Goal: Information Seeking & Learning: Compare options

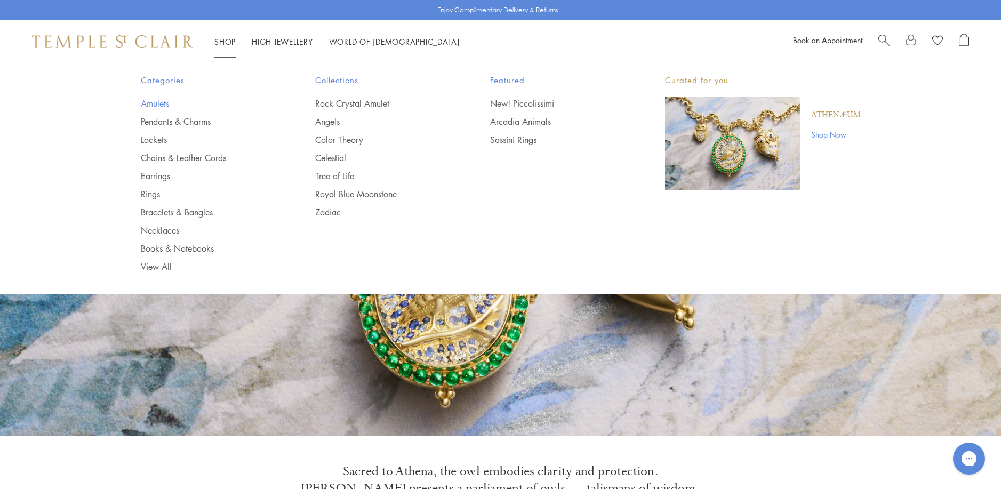
click at [151, 103] on link "Amulets" at bounding box center [207, 104] width 132 height 12
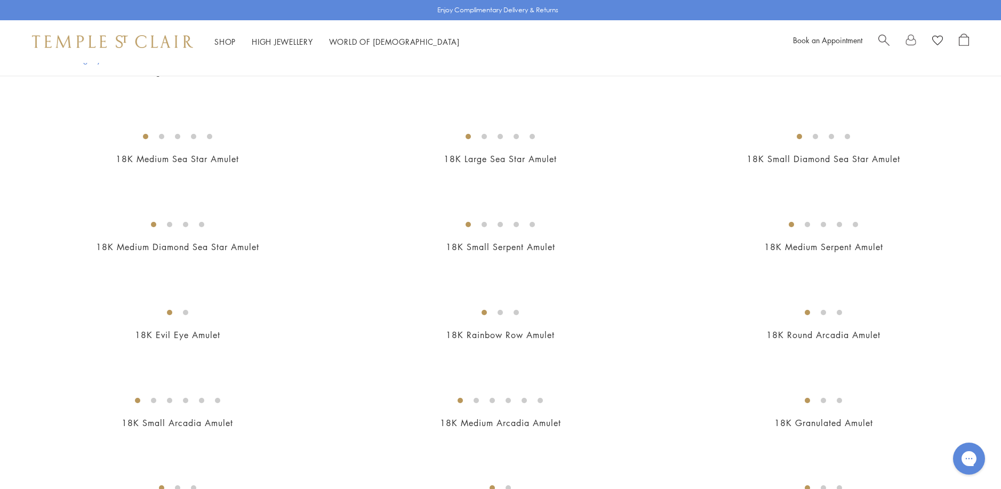
scroll to position [1600, 0]
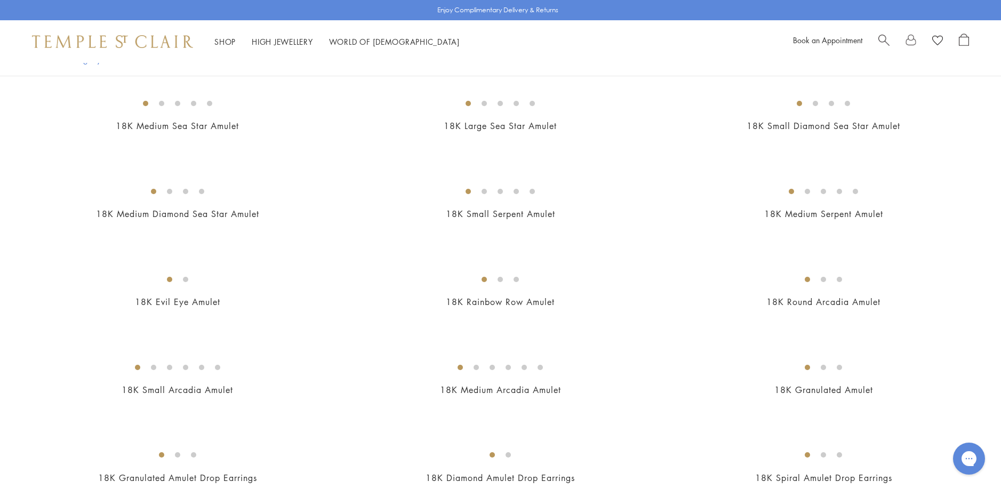
click at [0, 0] on img at bounding box center [0, 0] width 0 height 0
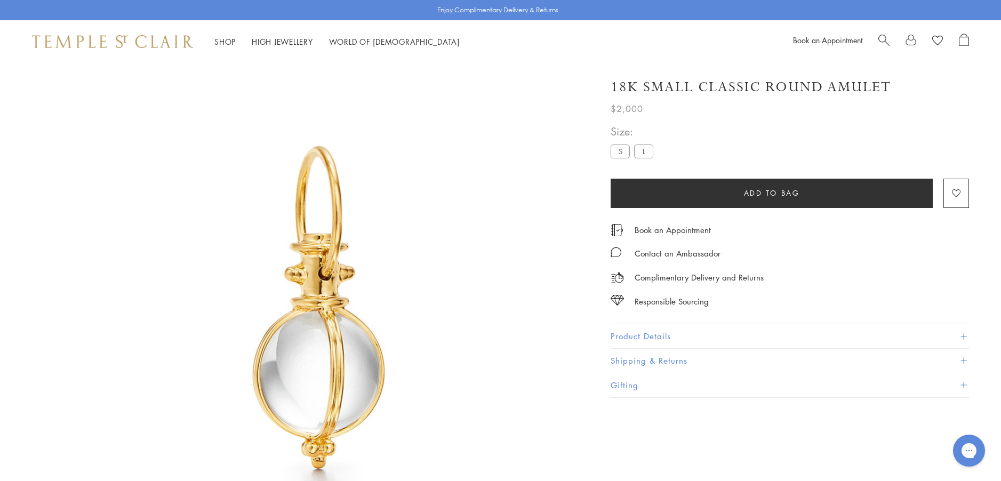
scroll to position [63, 0]
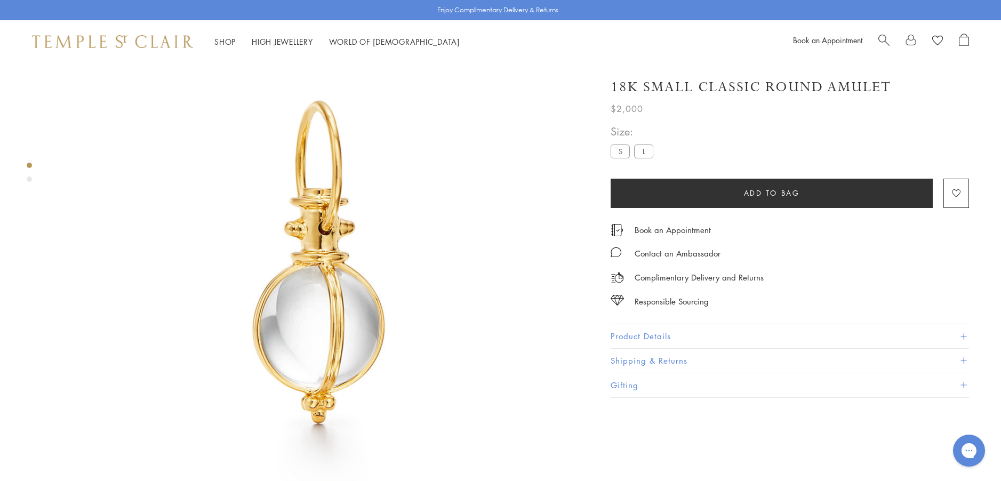
click at [633, 334] on button "Product Details" at bounding box center [790, 336] width 358 height 24
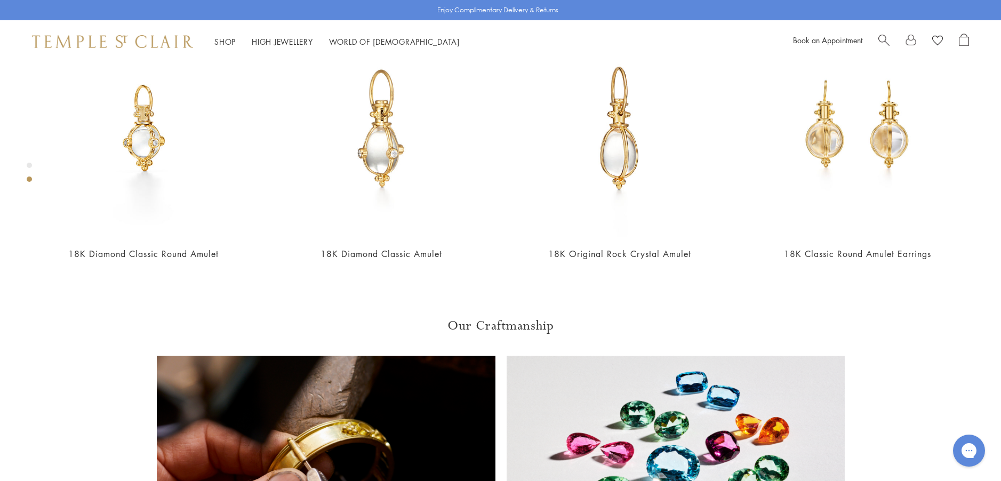
scroll to position [650, 0]
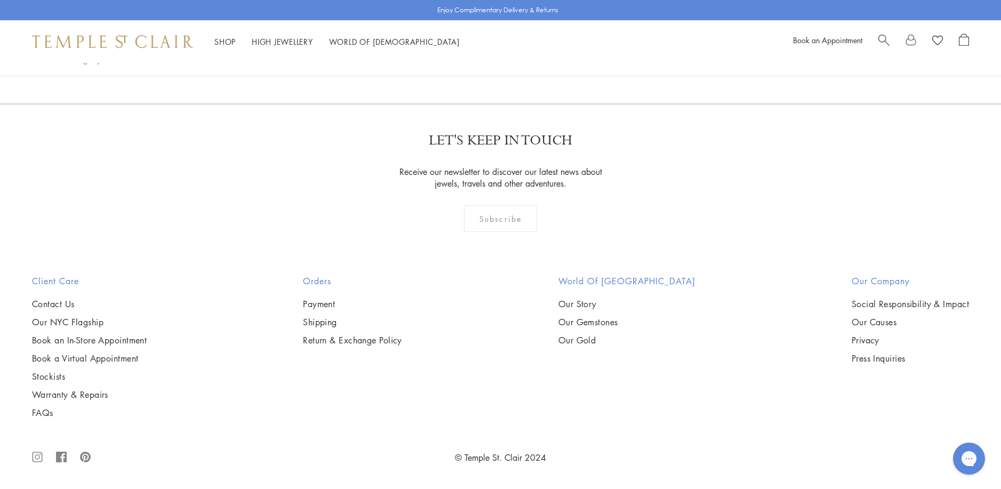
scroll to position [2720, 0]
click at [0, 0] on img at bounding box center [0, 0] width 0 height 0
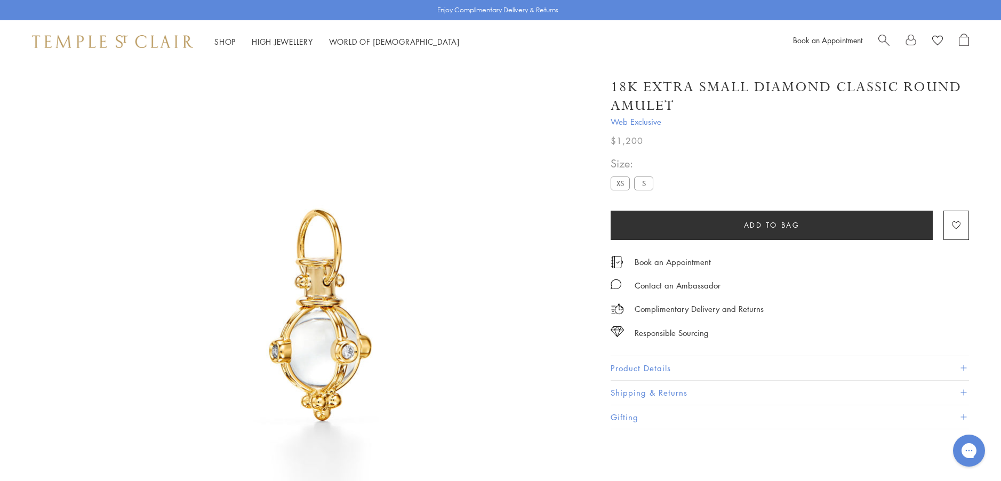
scroll to position [63, 0]
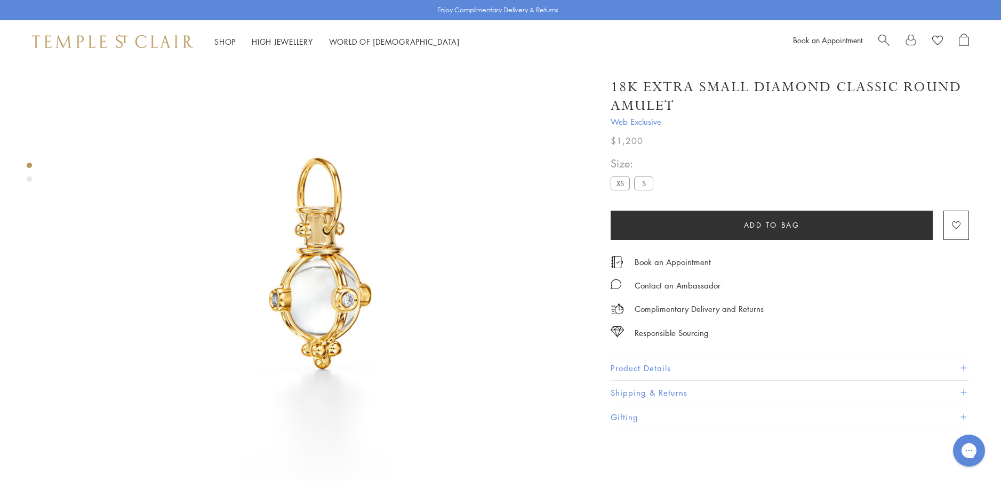
click at [652, 366] on button "Product Details" at bounding box center [790, 368] width 358 height 24
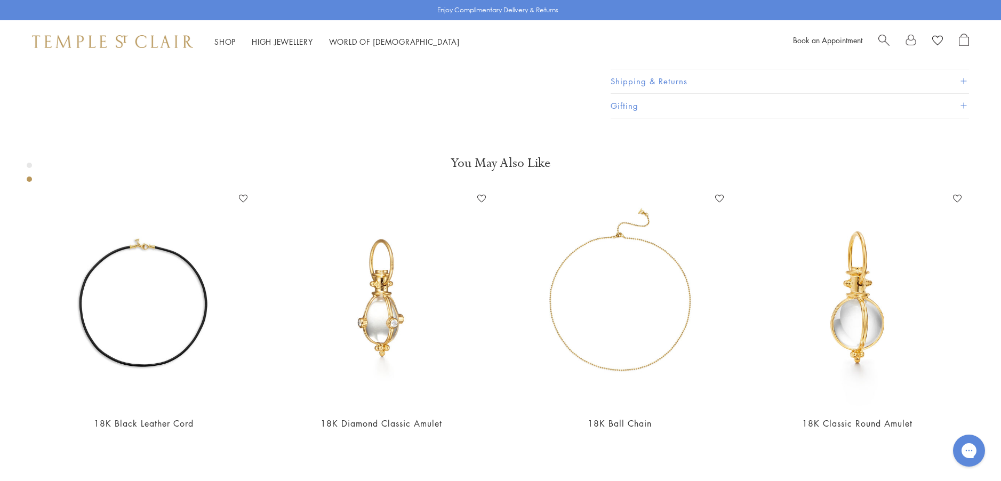
scroll to position [543, 0]
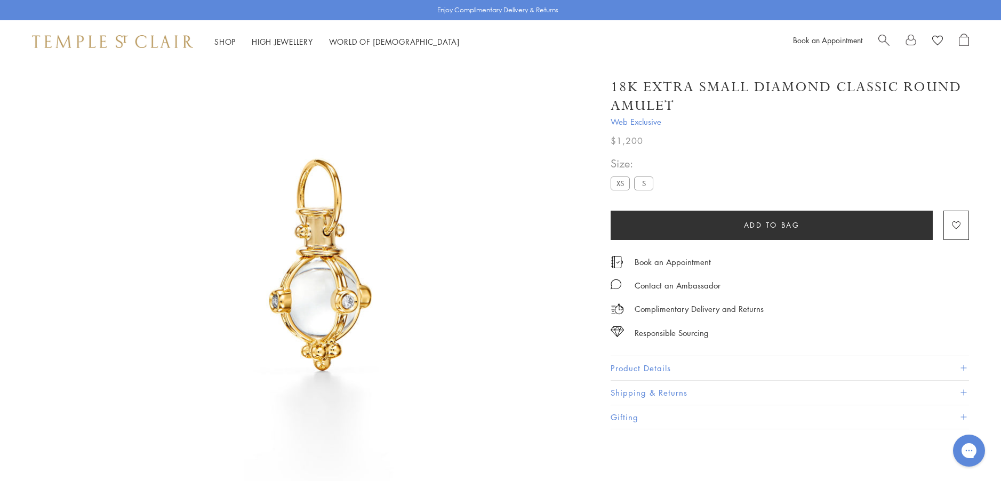
scroll to position [63, 0]
click at [639, 368] on button "Product Details" at bounding box center [790, 368] width 358 height 24
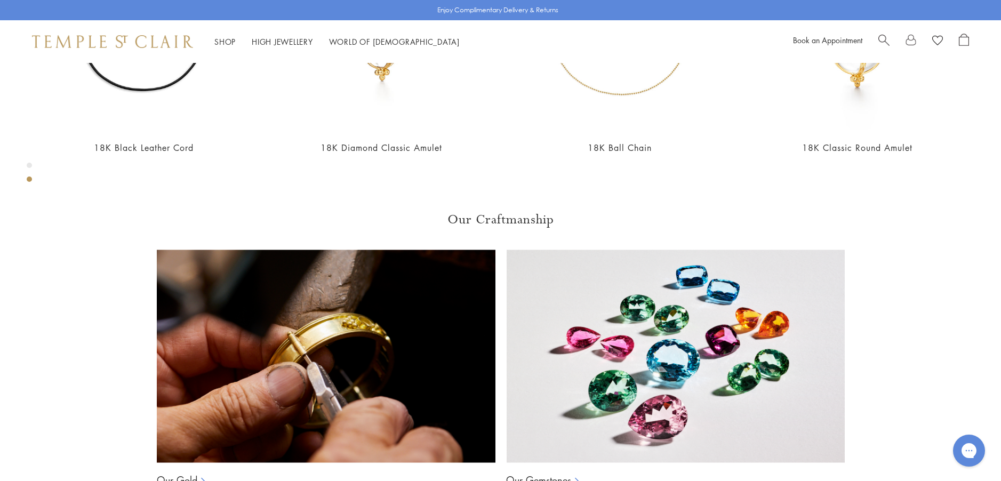
scroll to position [1023, 0]
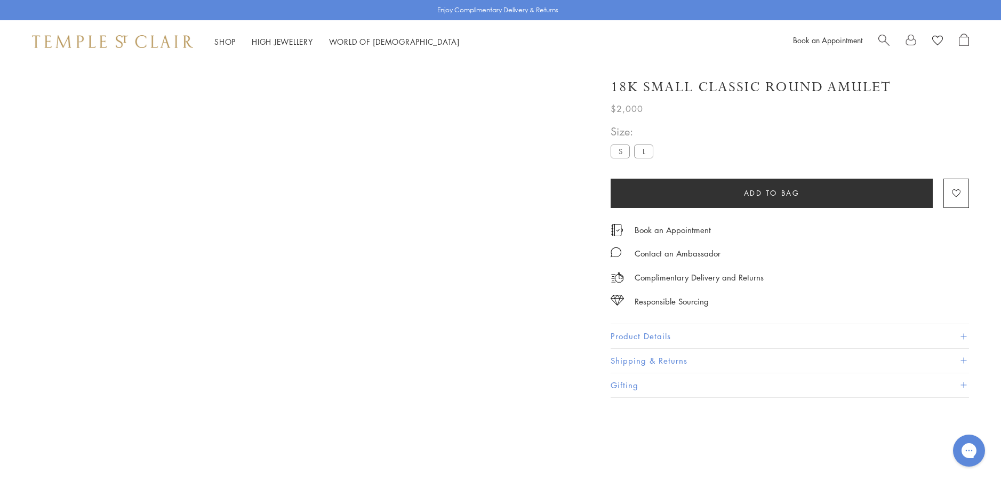
scroll to position [63, 0]
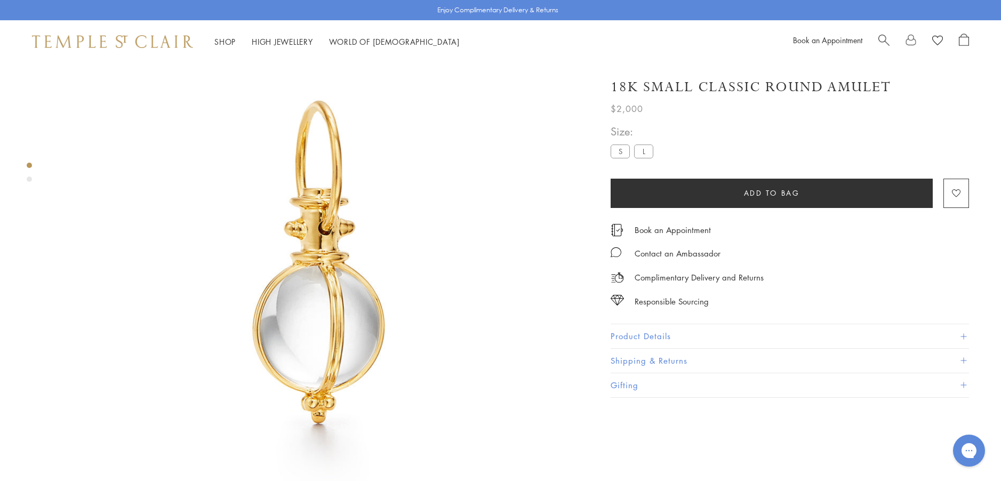
click at [639, 154] on label "L" at bounding box center [643, 151] width 19 height 13
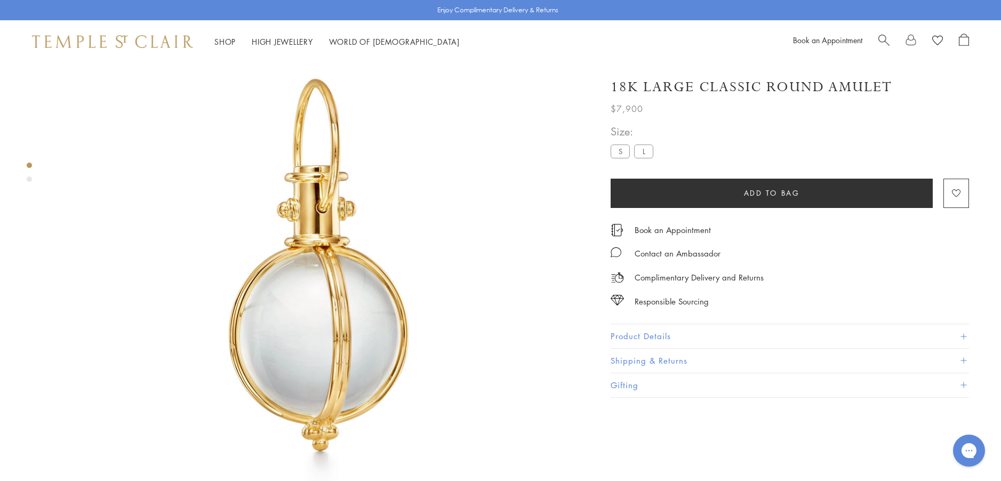
click at [630, 333] on button "Product Details" at bounding box center [790, 336] width 358 height 24
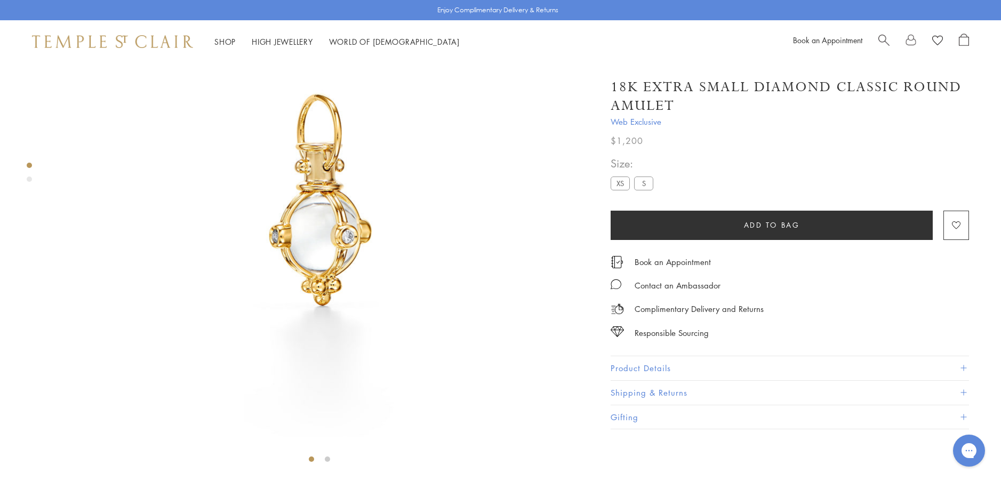
scroll to position [63, 0]
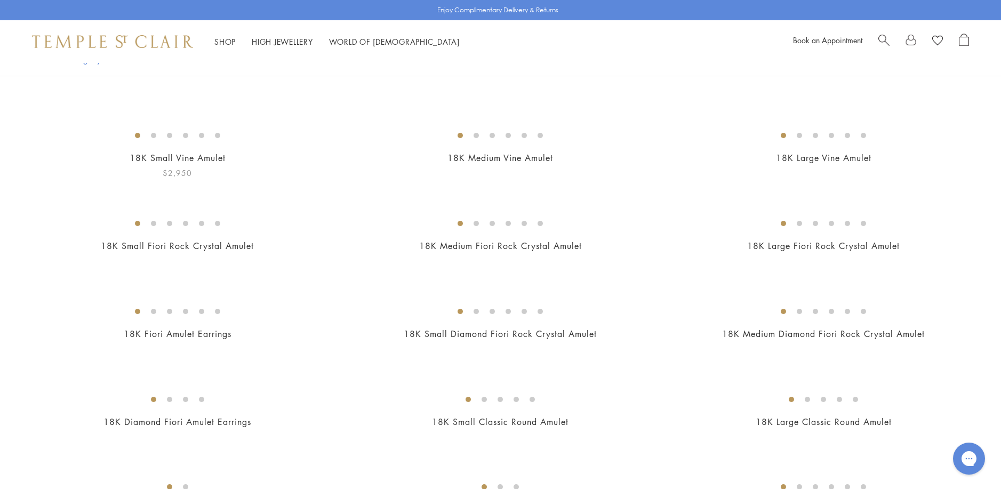
scroll to position [107, 0]
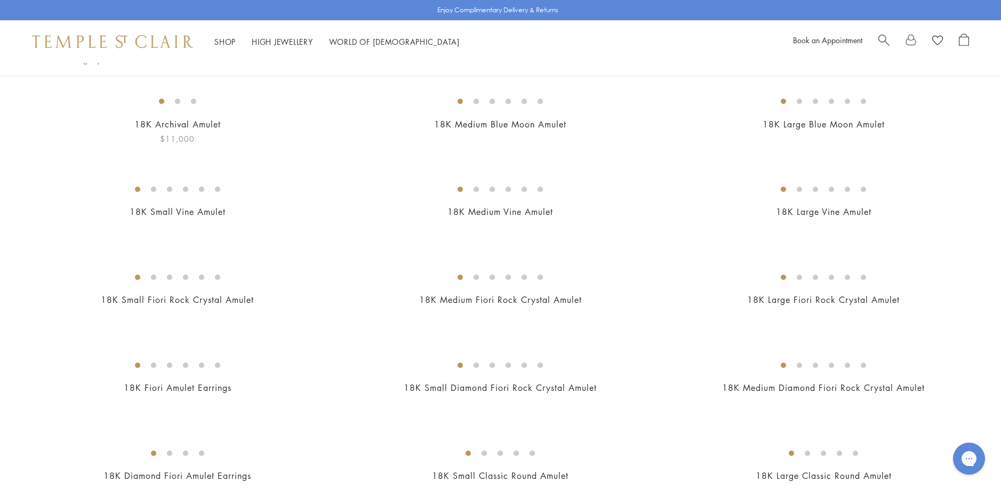
click at [0, 0] on img at bounding box center [0, 0] width 0 height 0
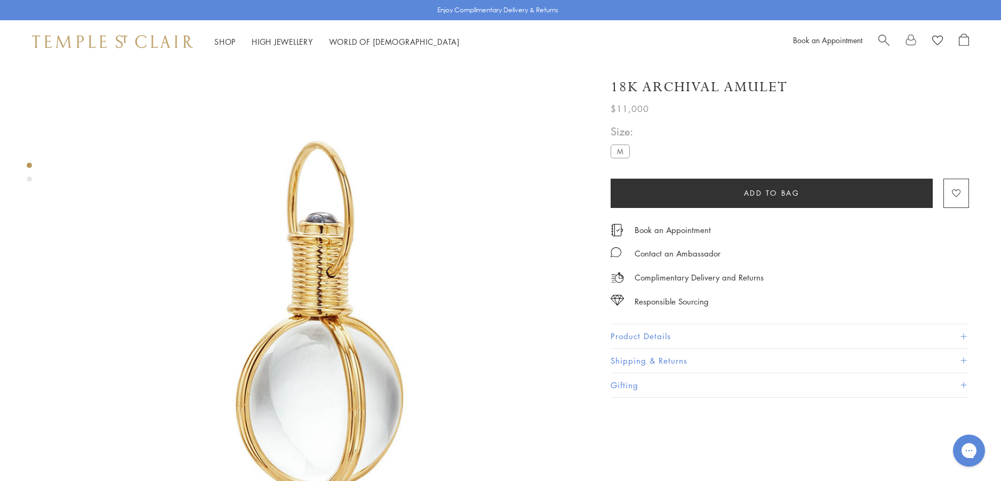
click at [631, 335] on button "Product Details" at bounding box center [790, 336] width 358 height 24
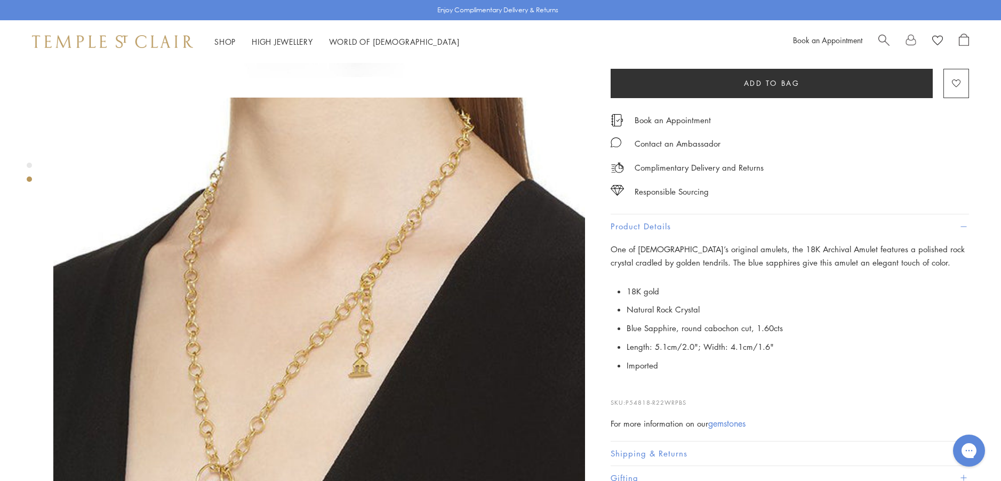
scroll to position [640, 0]
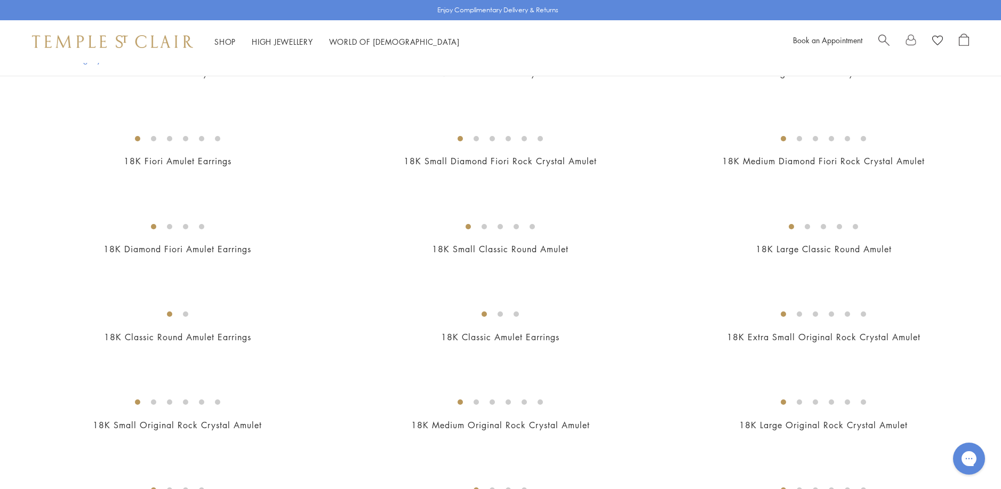
scroll to position [267, 0]
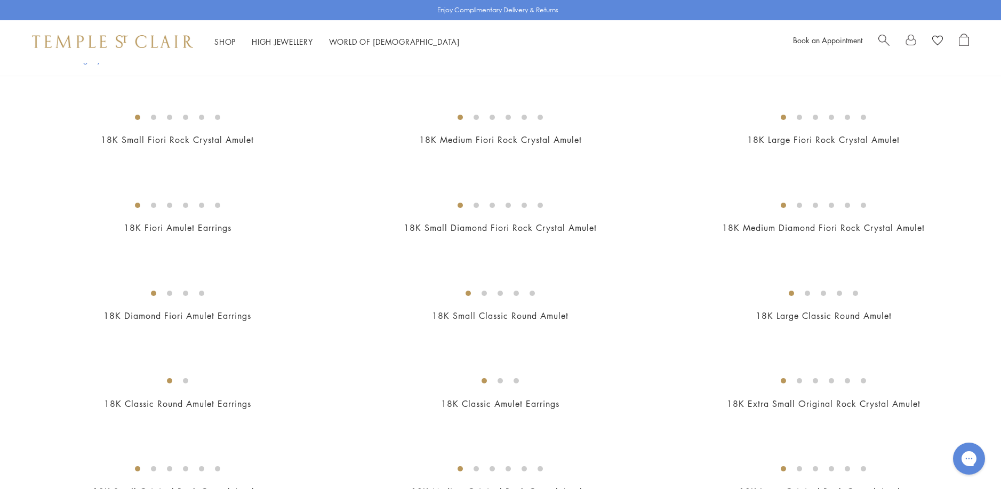
click at [0, 0] on img at bounding box center [0, 0] width 0 height 0
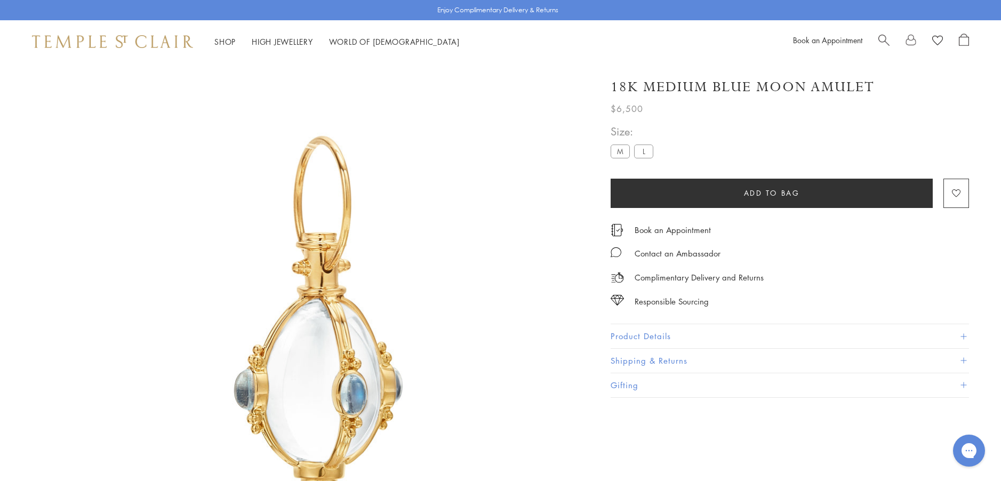
scroll to position [63, 0]
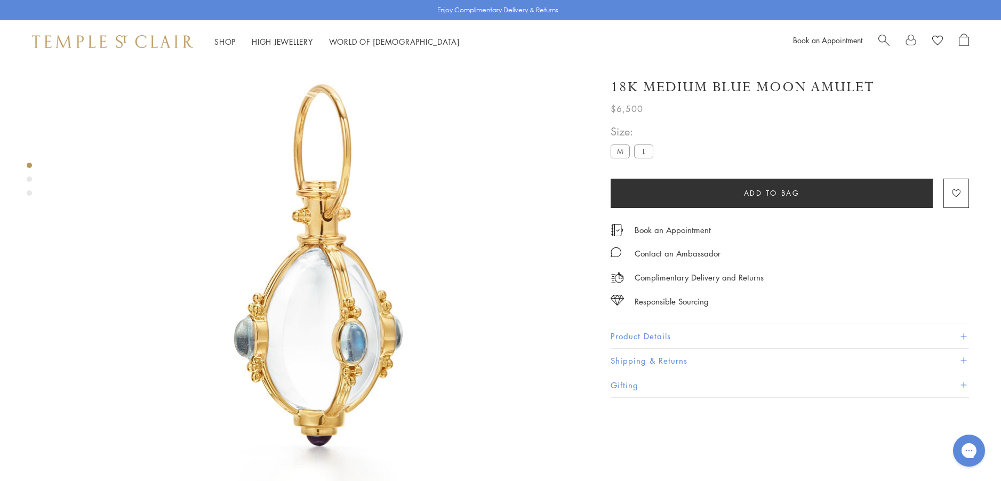
click at [638, 334] on button "Product Details" at bounding box center [790, 336] width 358 height 24
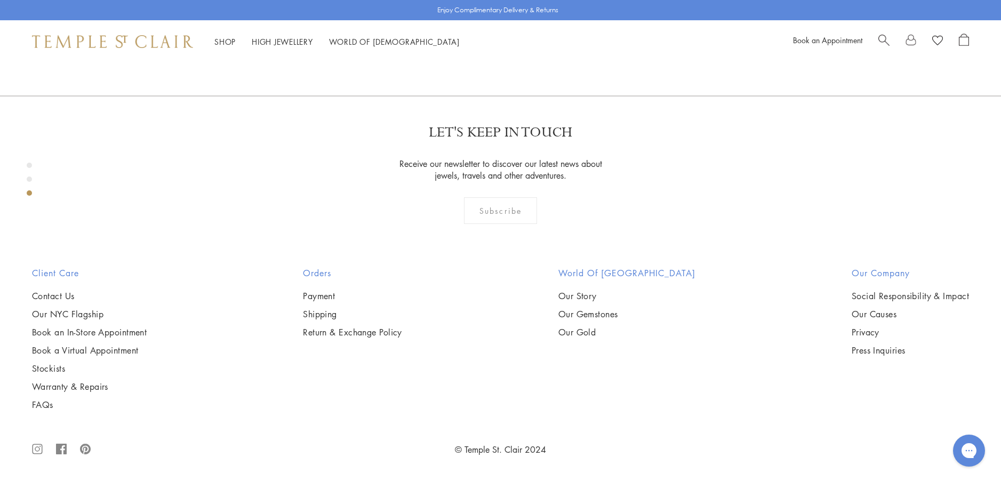
scroll to position [1280, 0]
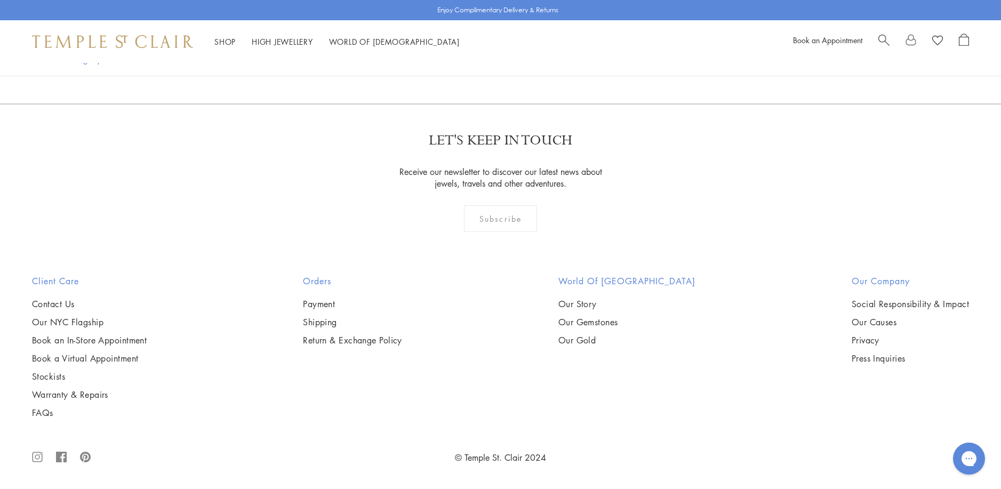
scroll to position [4213, 0]
click at [0, 0] on img at bounding box center [0, 0] width 0 height 0
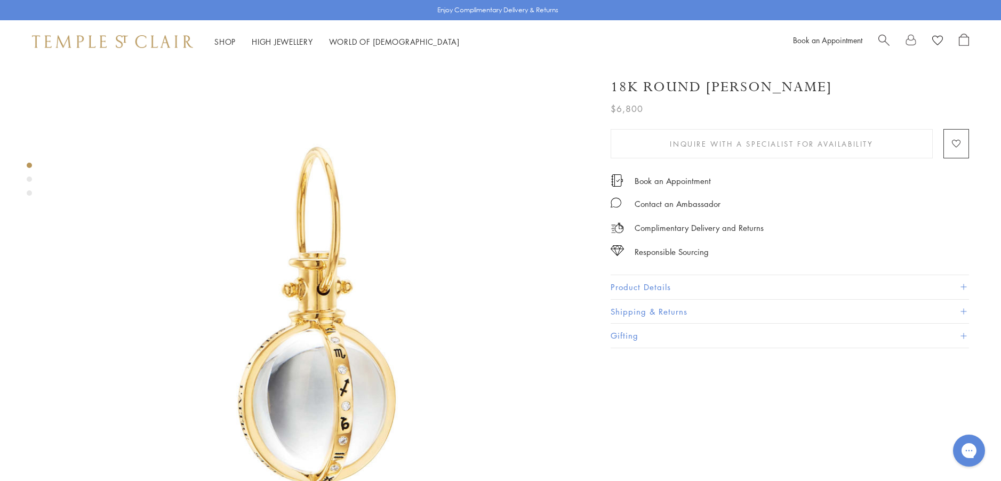
click at [623, 285] on button "Product Details" at bounding box center [790, 287] width 358 height 24
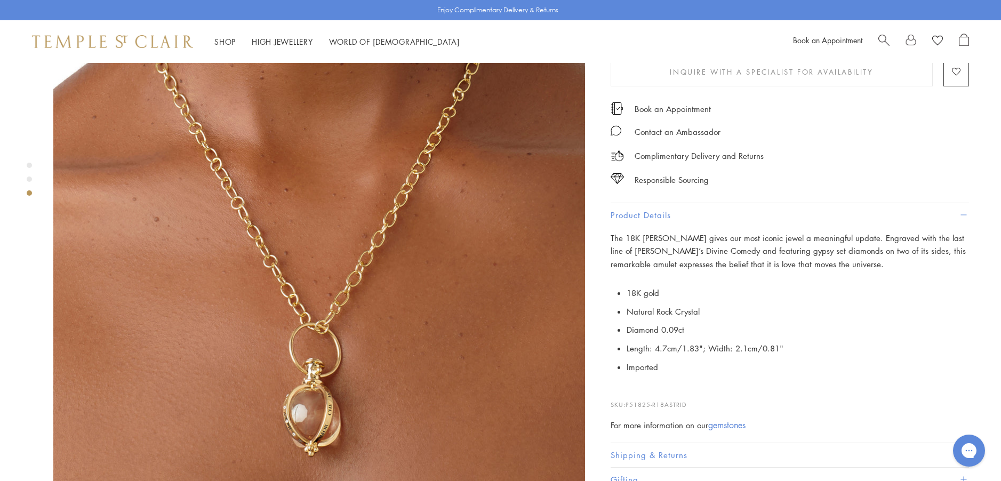
scroll to position [1120, 0]
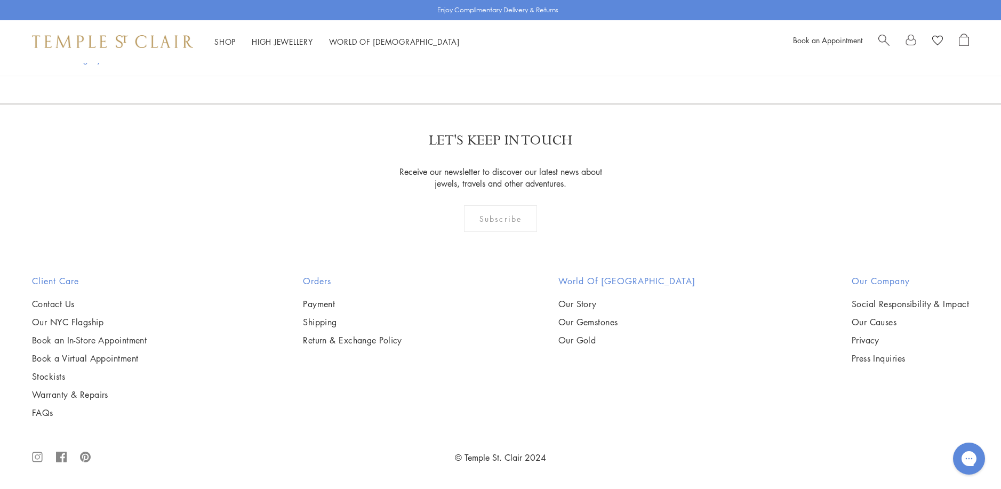
scroll to position [4216, 0]
click at [0, 0] on img at bounding box center [0, 0] width 0 height 0
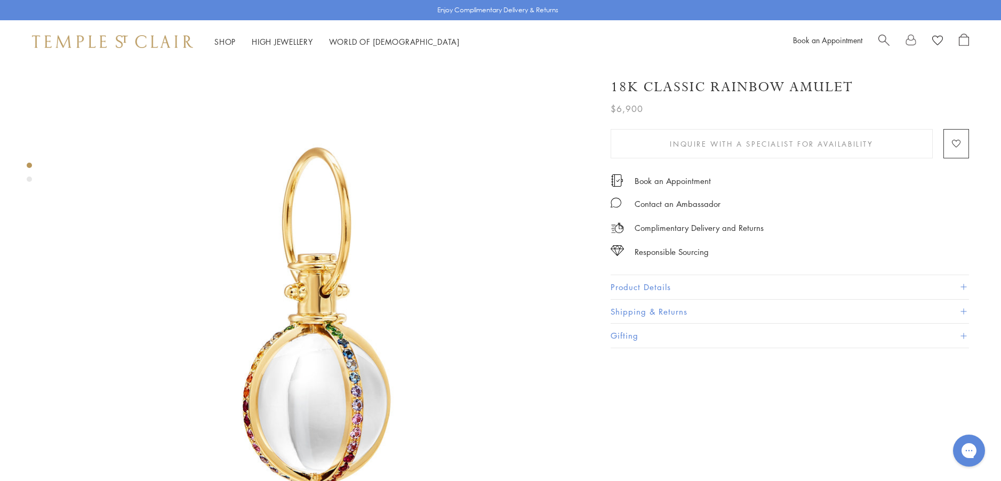
click at [617, 280] on button "Product Details" at bounding box center [790, 287] width 358 height 24
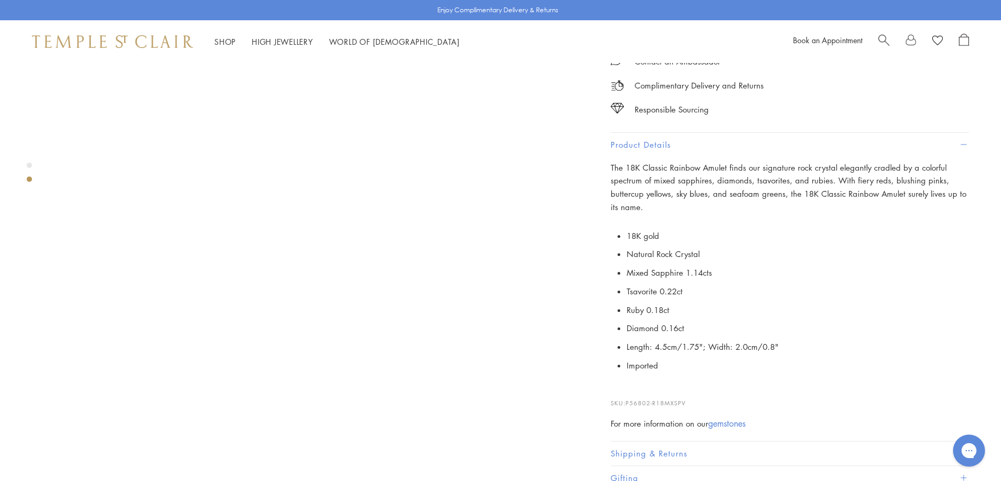
scroll to position [640, 0]
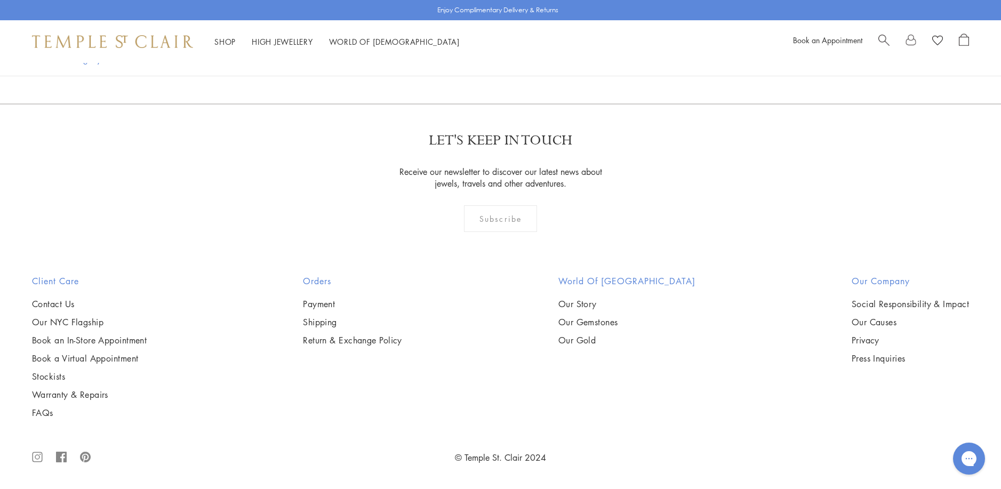
scroll to position [4911, 0]
click at [0, 0] on img at bounding box center [0, 0] width 0 height 0
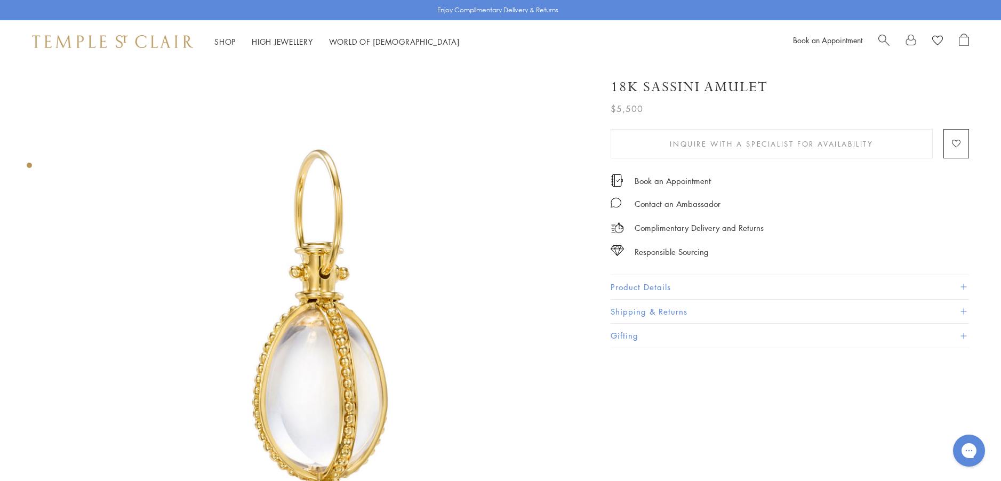
click at [650, 286] on button "Product Details" at bounding box center [790, 287] width 358 height 24
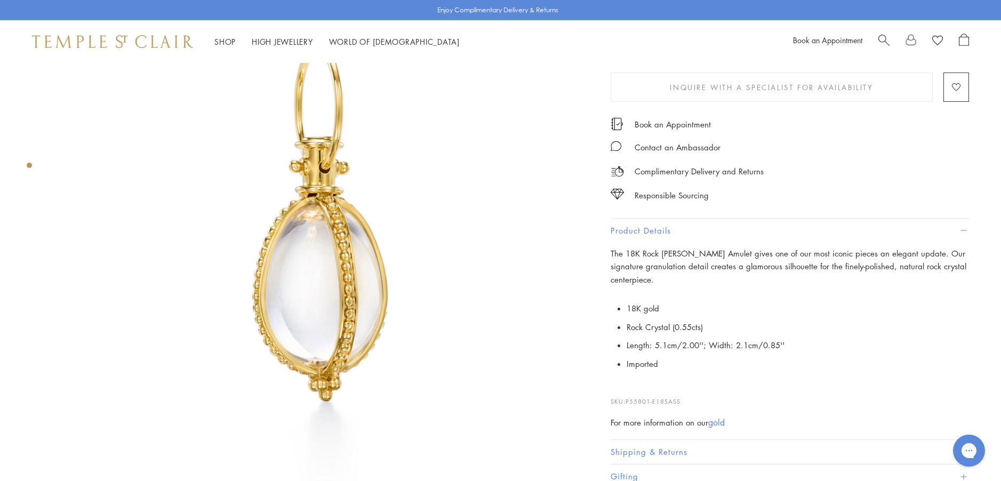
scroll to position [107, 0]
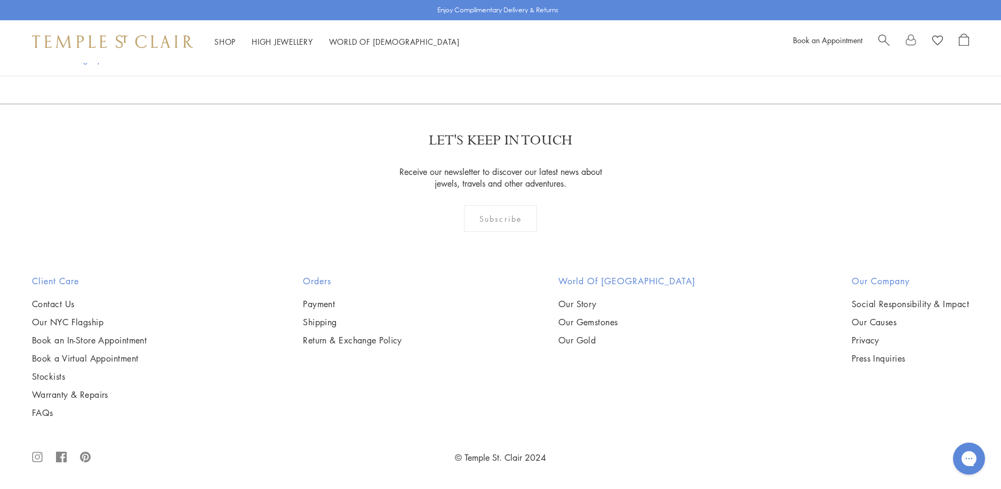
scroll to position [8467, 0]
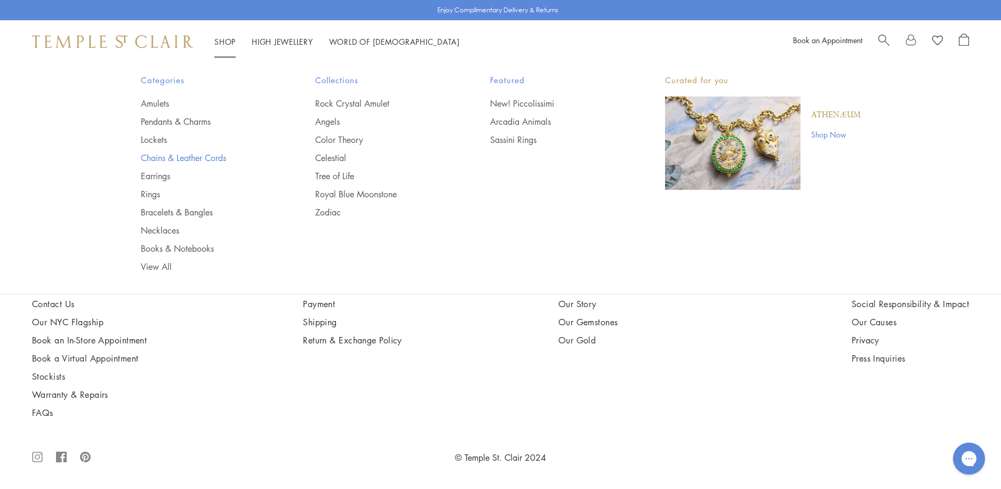
click at [178, 158] on link "Chains & Leather Cords" at bounding box center [207, 158] width 132 height 12
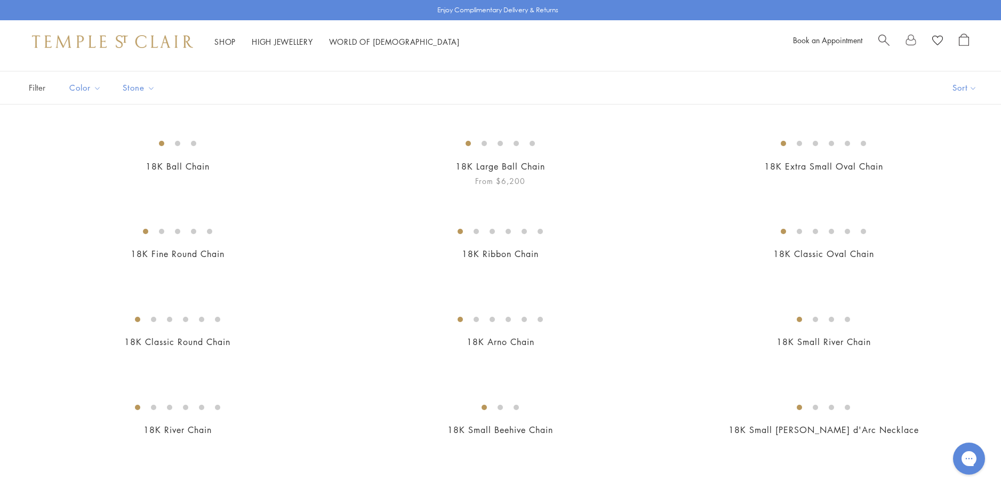
scroll to position [107, 0]
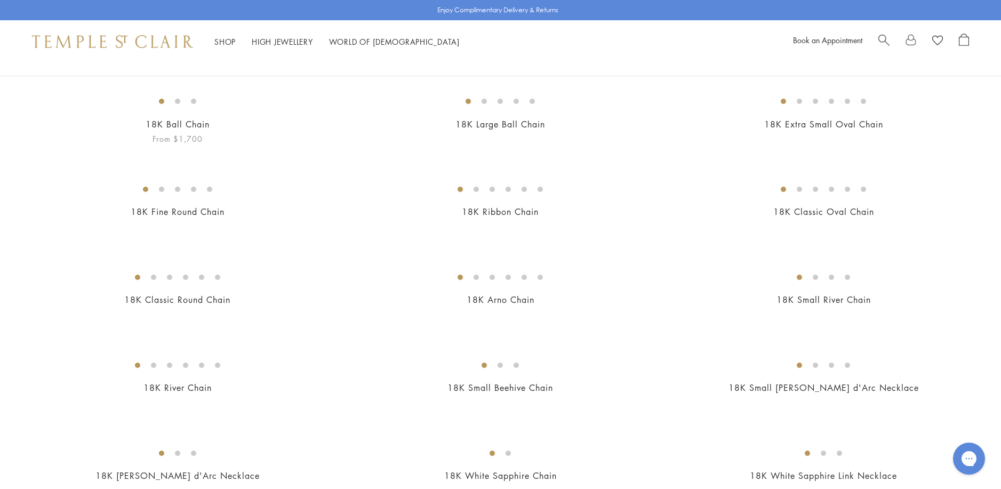
click at [0, 0] on img at bounding box center [0, 0] width 0 height 0
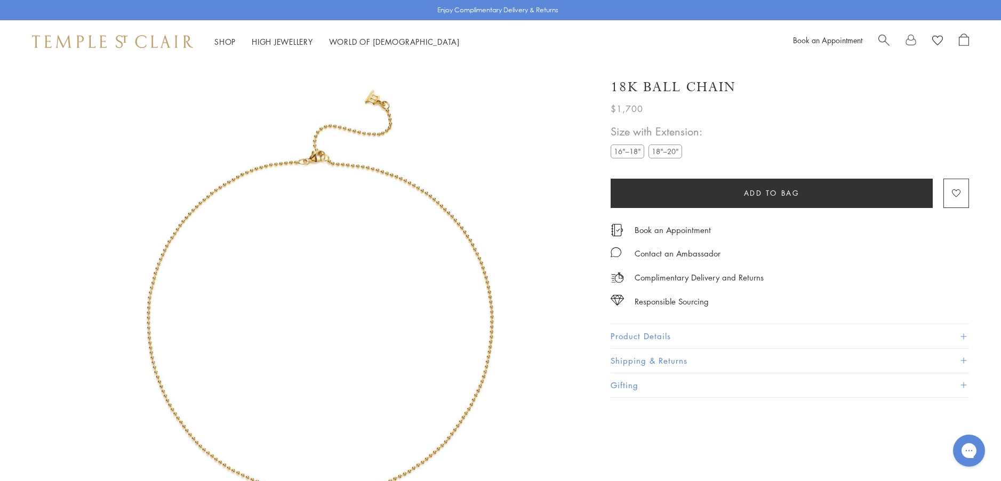
scroll to position [63, 0]
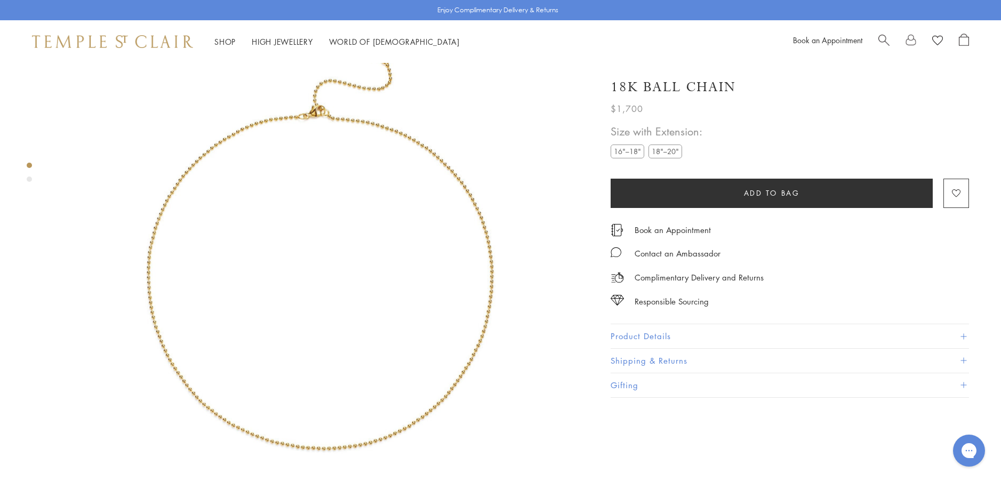
click at [662, 151] on label "18"–20"" at bounding box center [666, 151] width 34 height 13
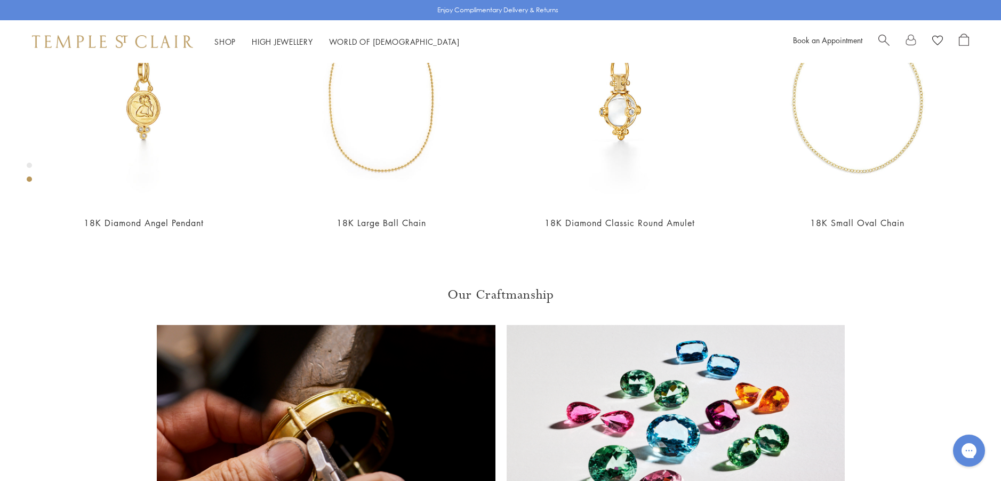
scroll to position [703, 0]
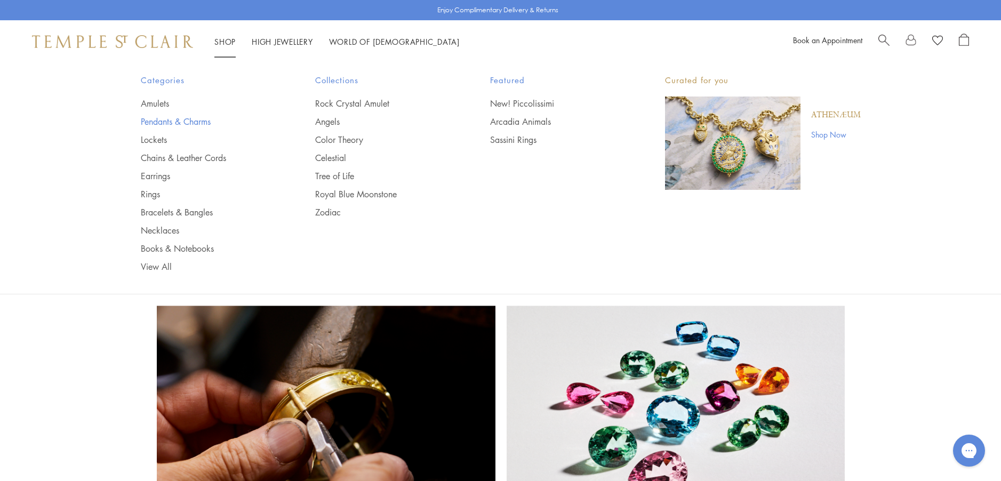
click at [179, 119] on link "Pendants & Charms" at bounding box center [207, 122] width 132 height 12
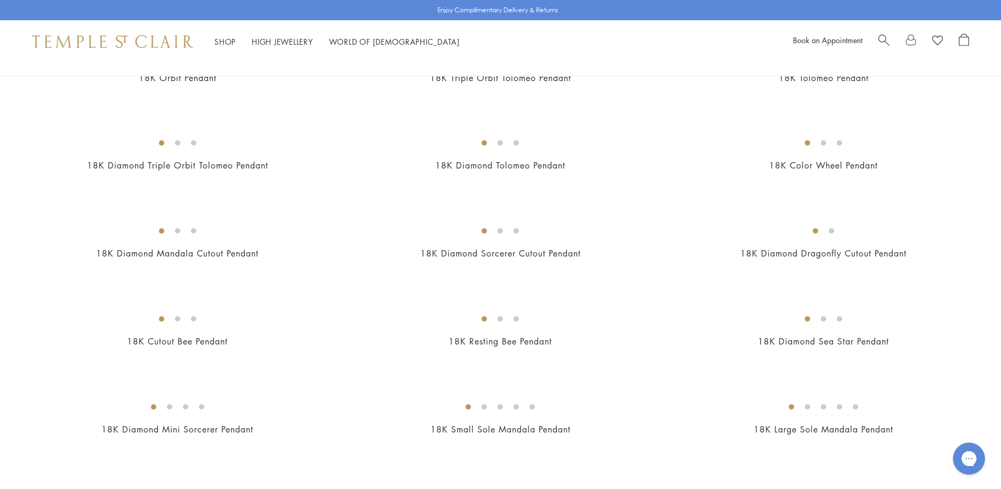
scroll to position [1600, 0]
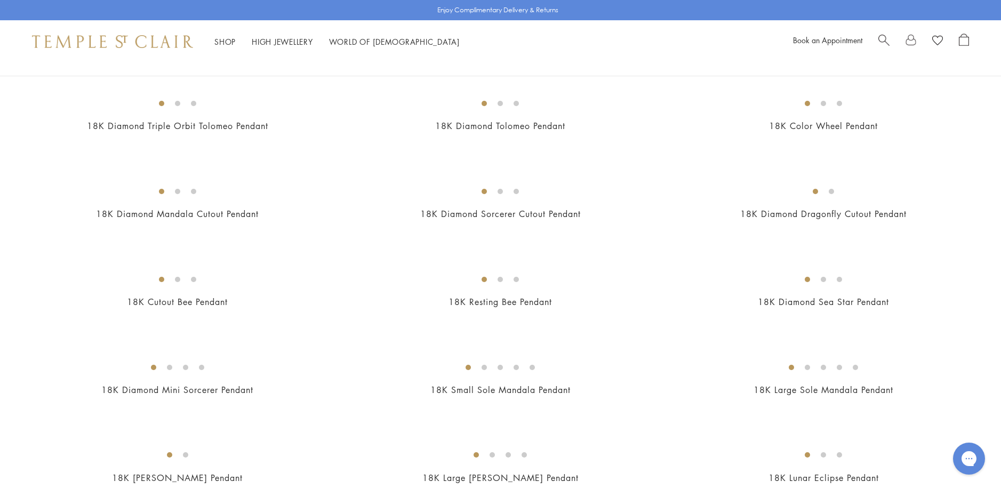
click at [0, 0] on img at bounding box center [0, 0] width 0 height 0
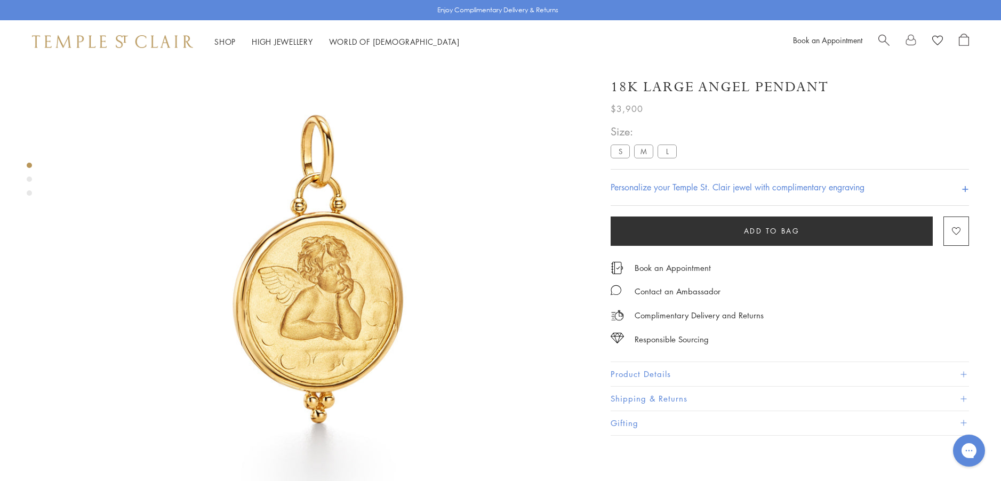
click at [655, 375] on button "Product Details" at bounding box center [790, 374] width 358 height 24
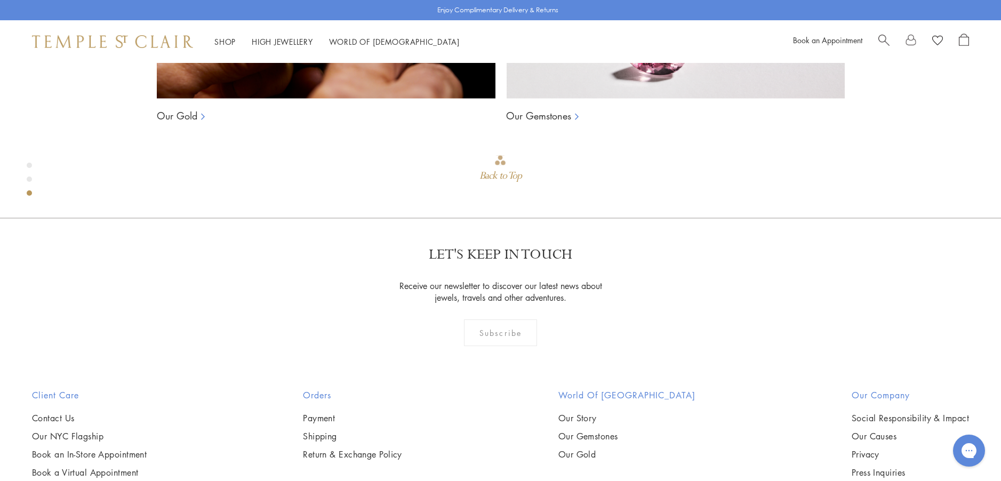
scroll to position [1130, 0]
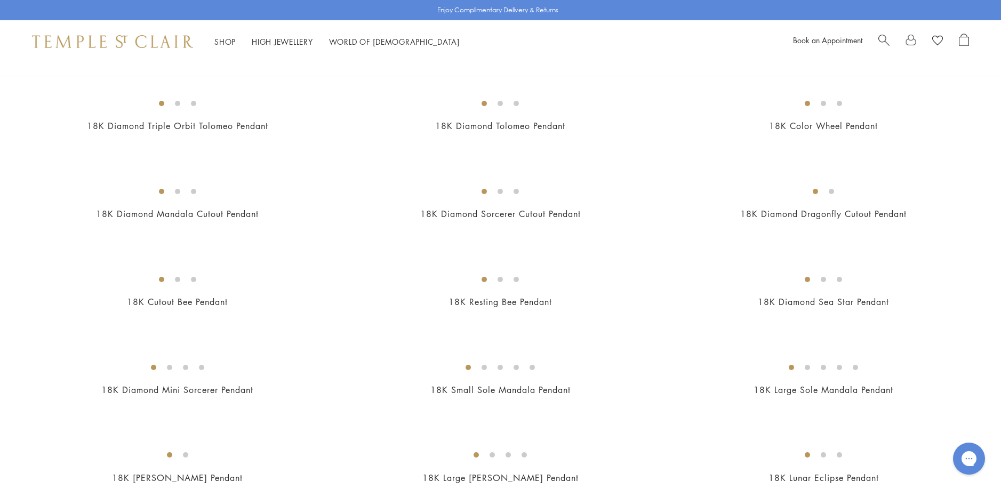
click at [0, 0] on img at bounding box center [0, 0] width 0 height 0
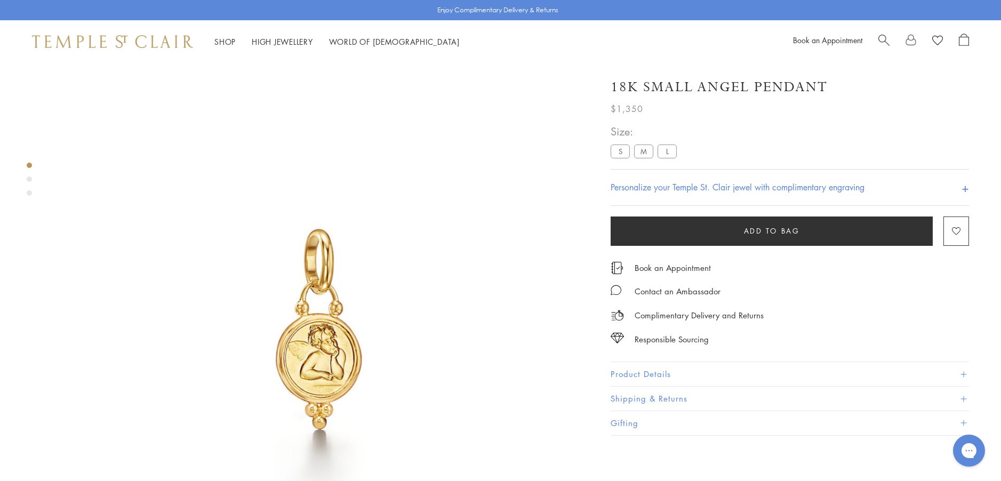
scroll to position [63, 0]
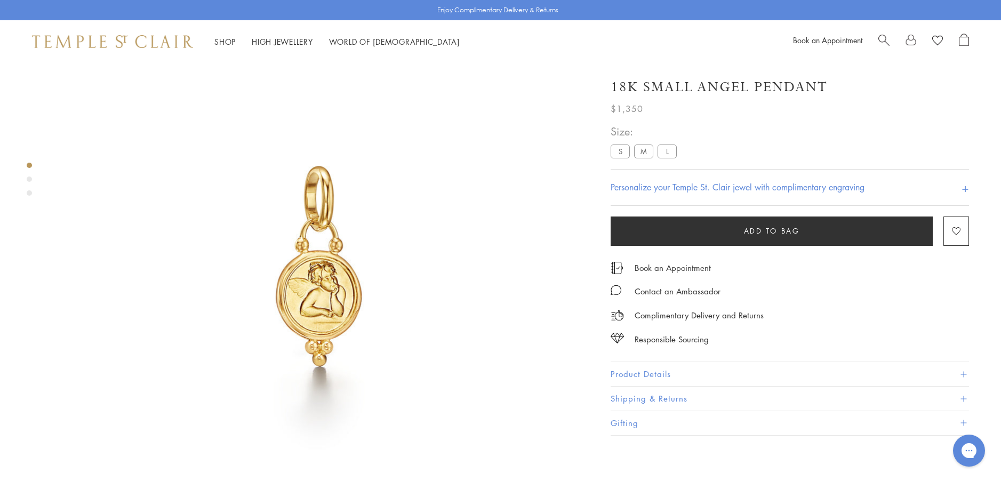
click at [629, 372] on button "Product Details" at bounding box center [790, 374] width 358 height 24
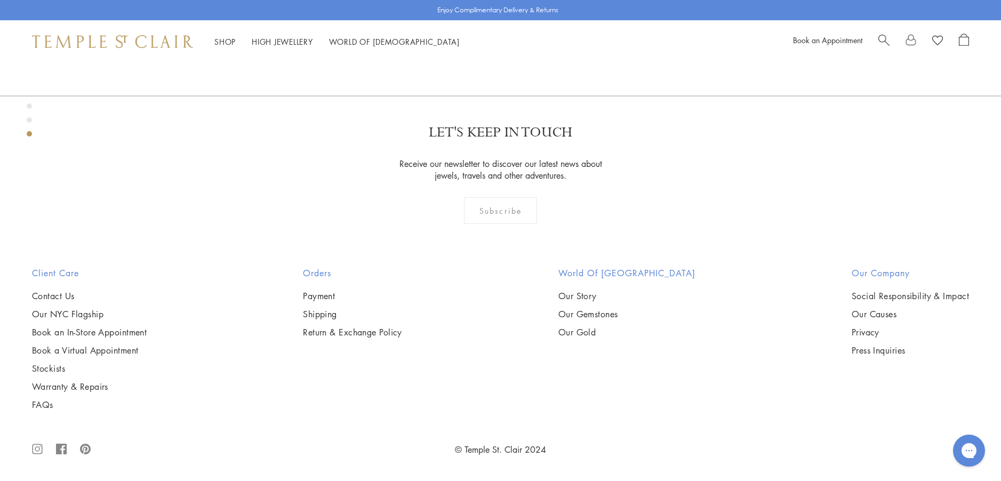
scroll to position [1503, 0]
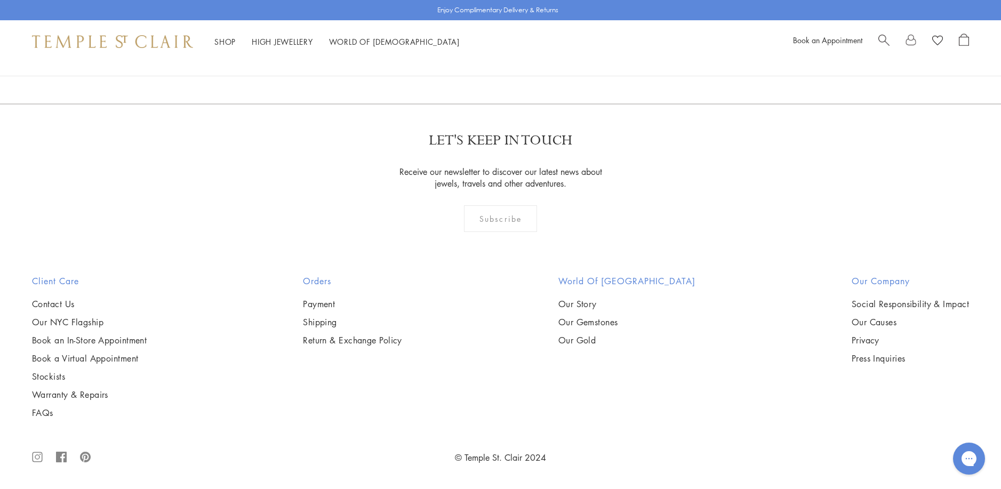
scroll to position [3840, 0]
click at [0, 0] on img at bounding box center [0, 0] width 0 height 0
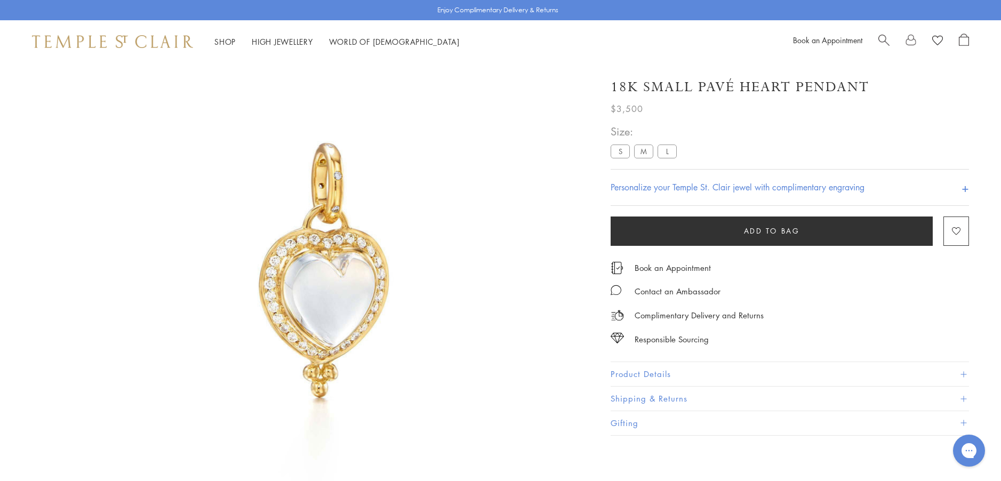
scroll to position [63, 0]
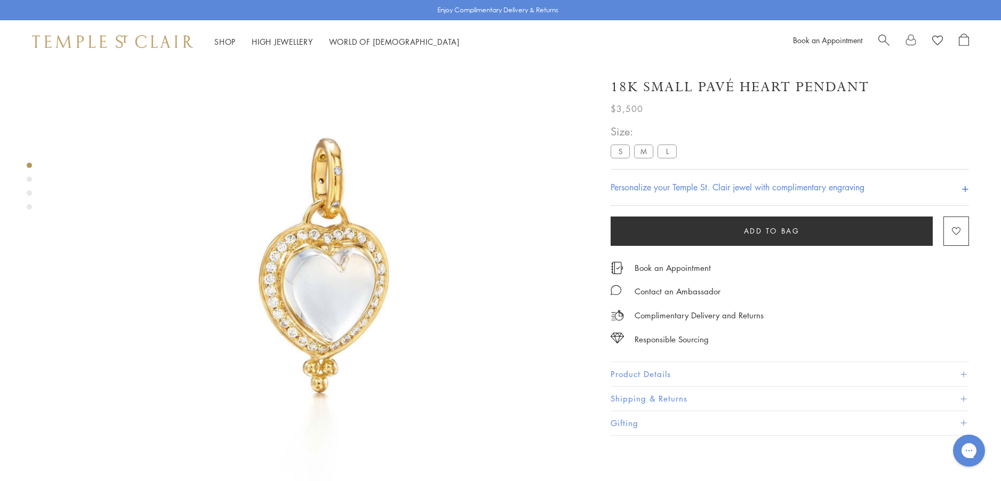
click at [637, 372] on button "Product Details" at bounding box center [790, 374] width 358 height 24
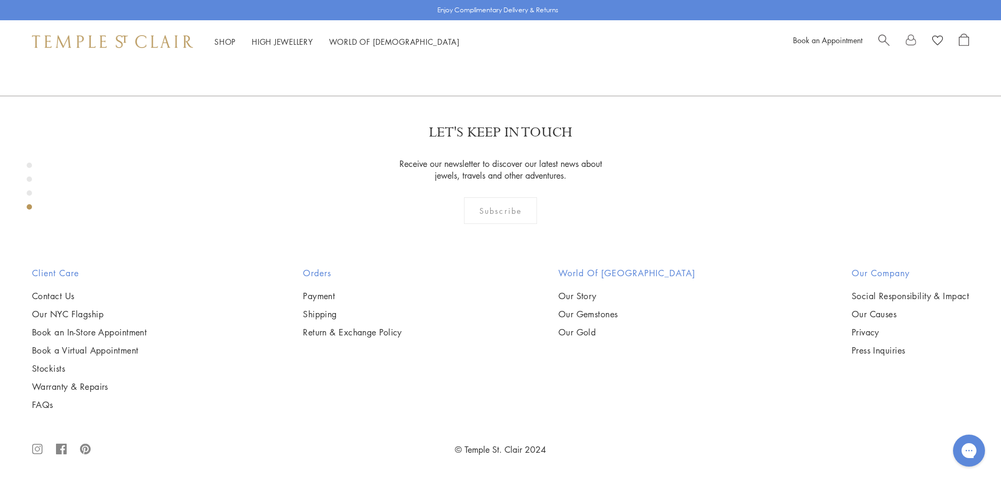
scroll to position [1930, 0]
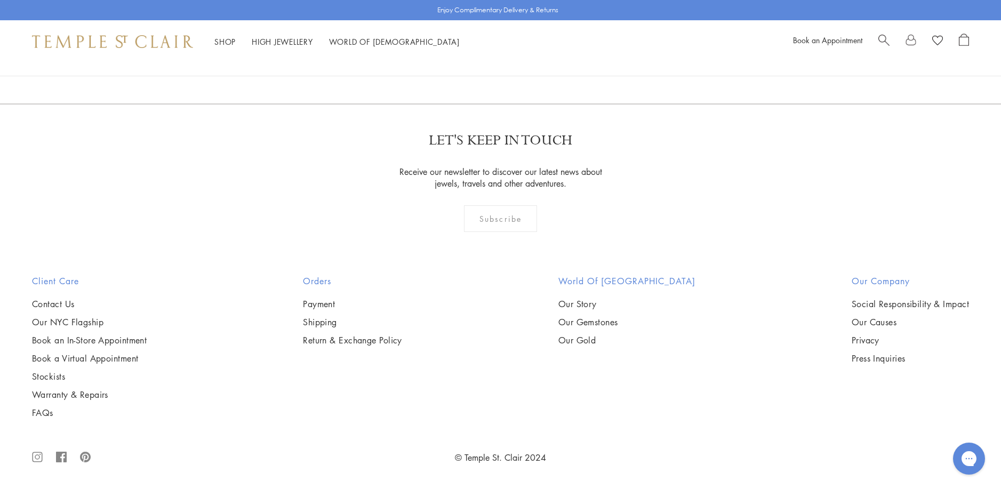
scroll to position [8269, 0]
click at [481, 61] on link "2" at bounding box center [483, 45] width 35 height 29
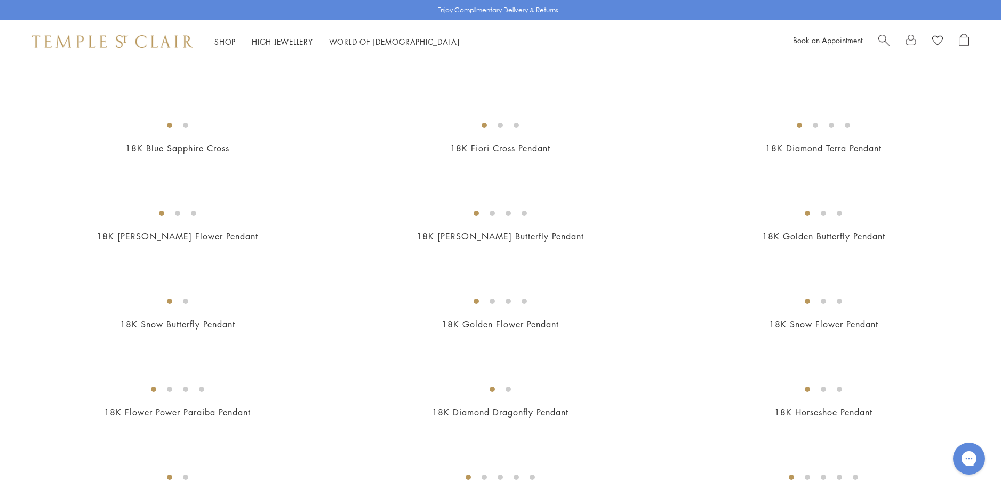
scroll to position [533, 0]
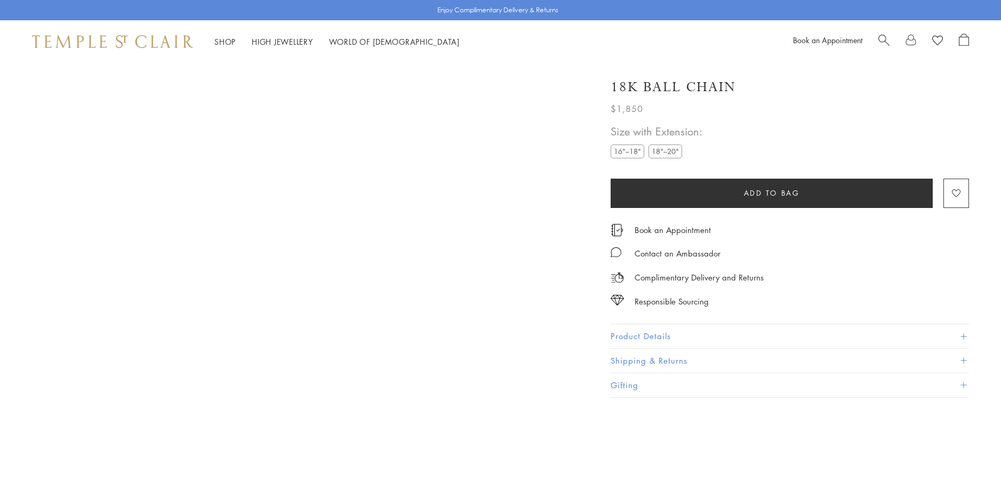
scroll to position [703, 0]
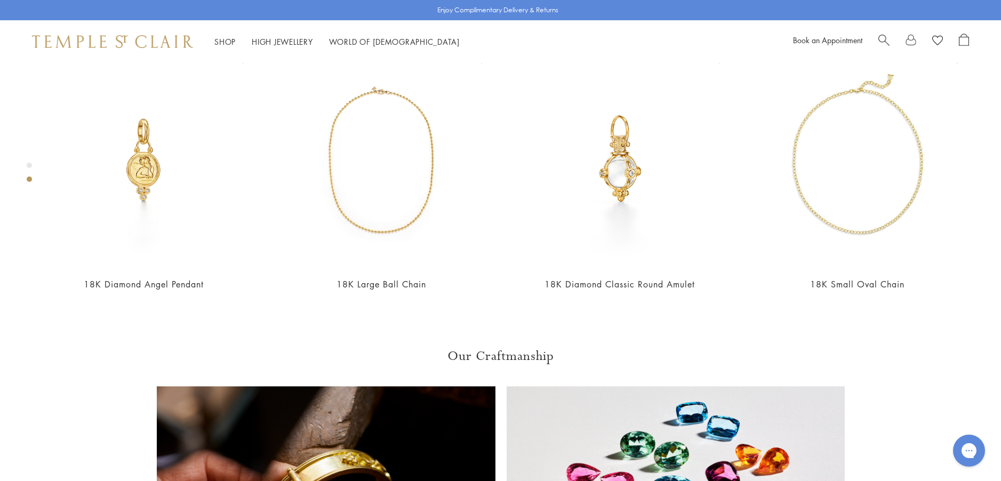
scroll to position [650, 0]
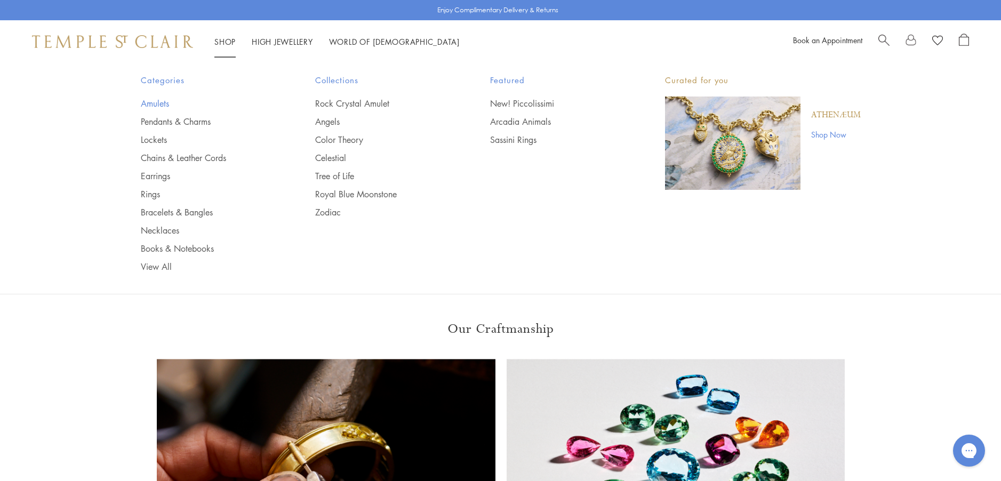
click at [158, 101] on link "Amulets" at bounding box center [207, 104] width 132 height 12
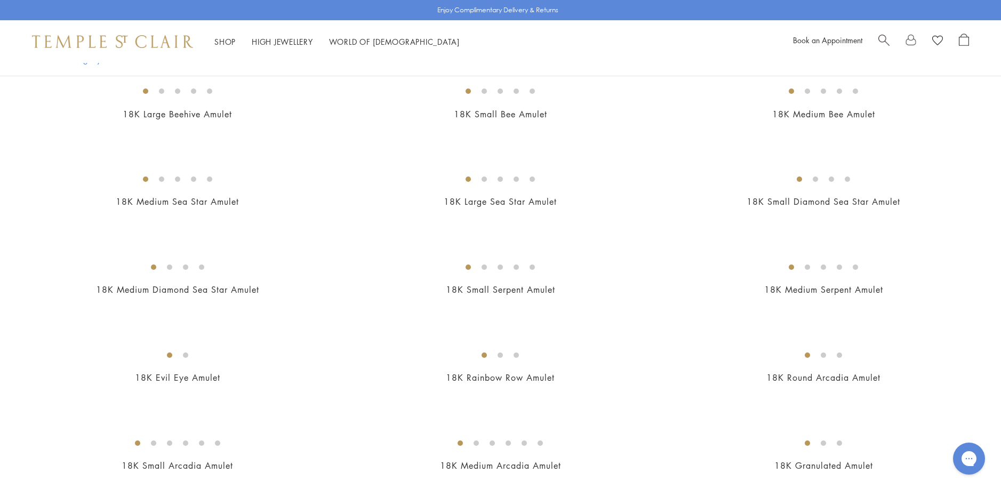
scroll to position [1547, 0]
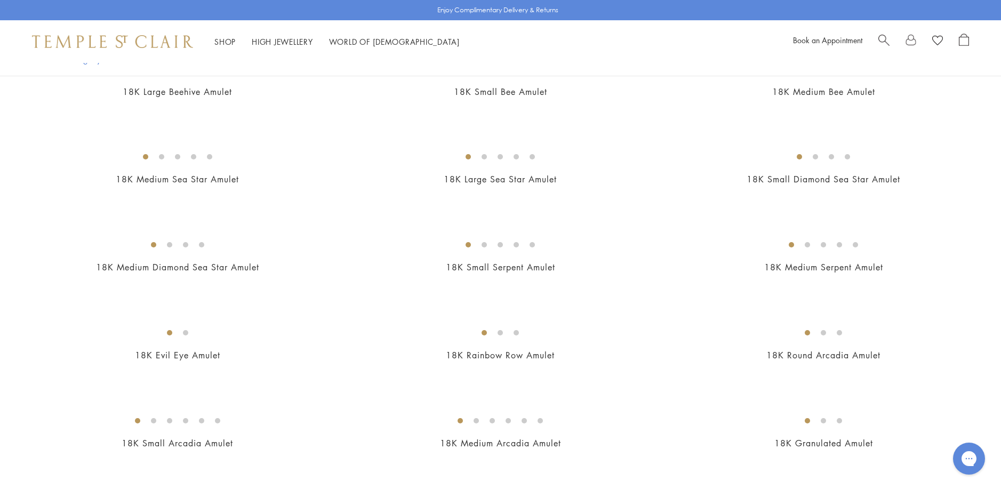
click at [0, 0] on img at bounding box center [0, 0] width 0 height 0
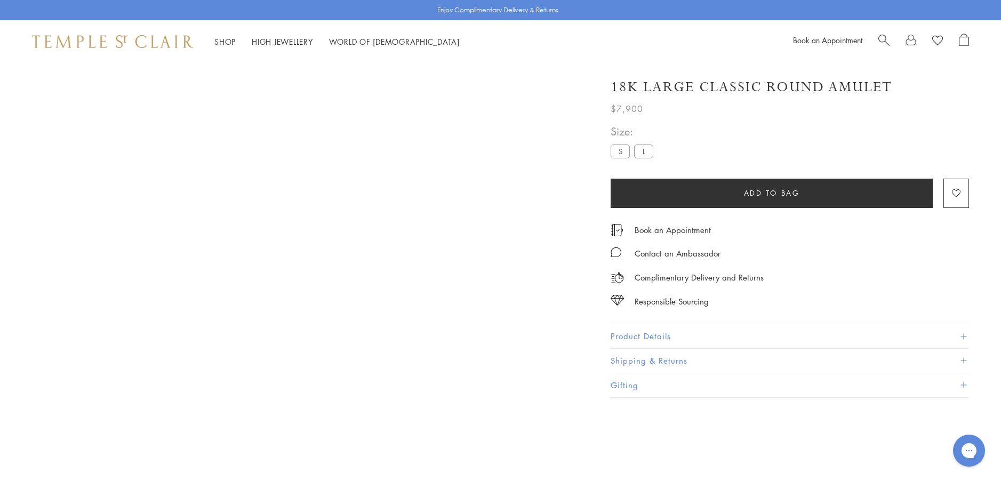
scroll to position [63, 0]
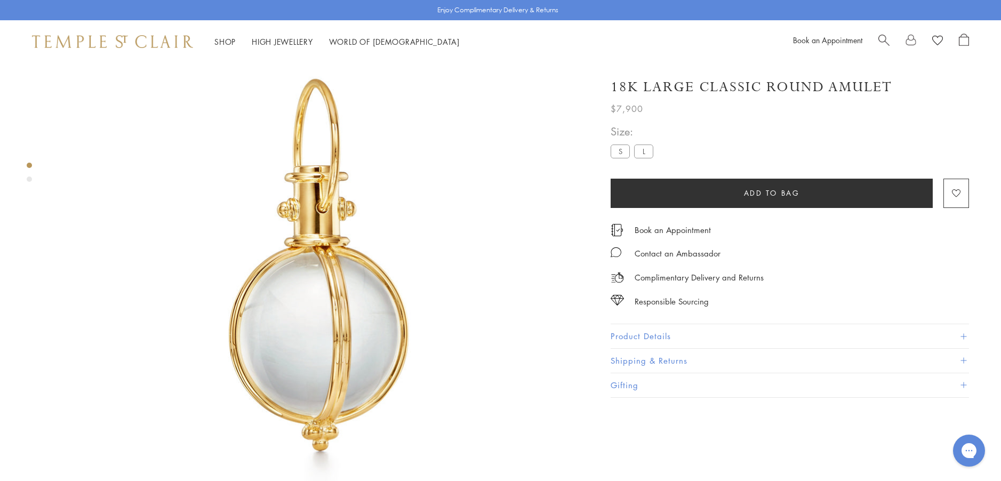
click at [661, 333] on button "Product Details" at bounding box center [790, 336] width 358 height 24
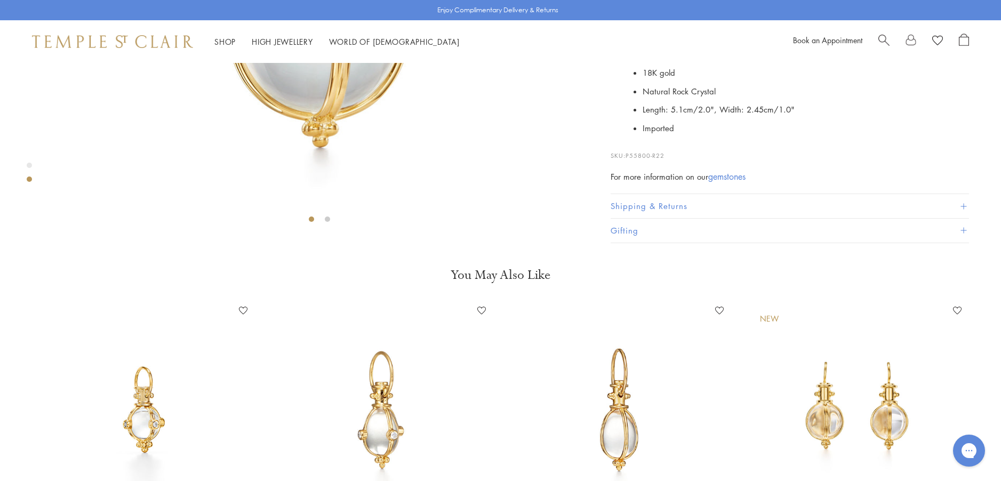
scroll to position [330, 0]
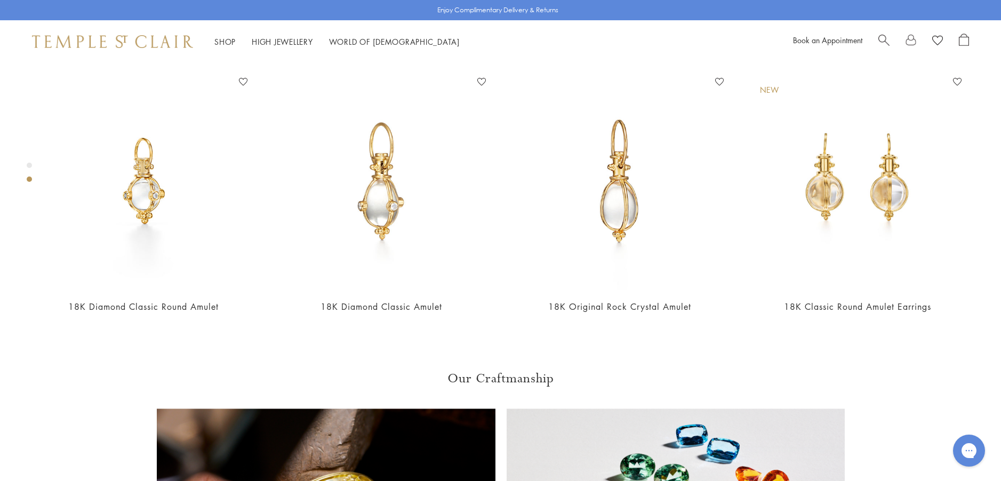
scroll to position [596, 0]
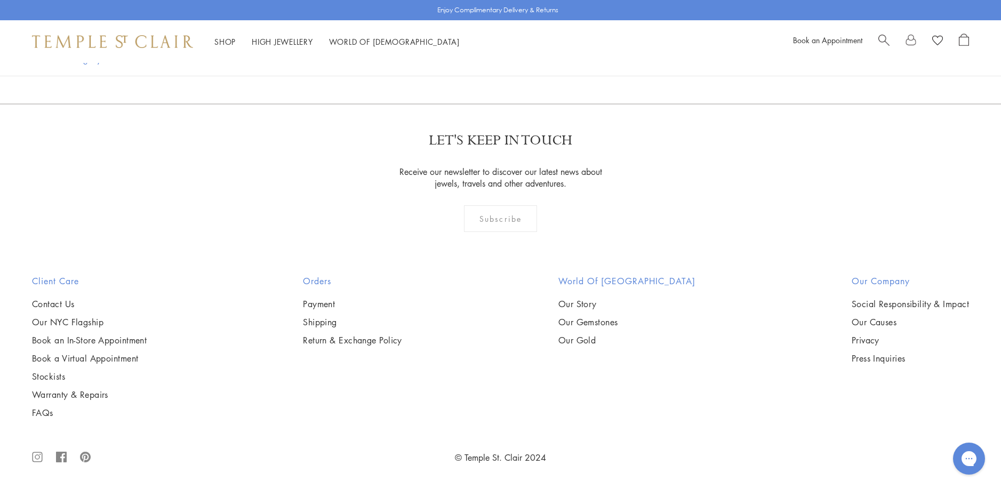
scroll to position [2347, 0]
click at [0, 0] on img at bounding box center [0, 0] width 0 height 0
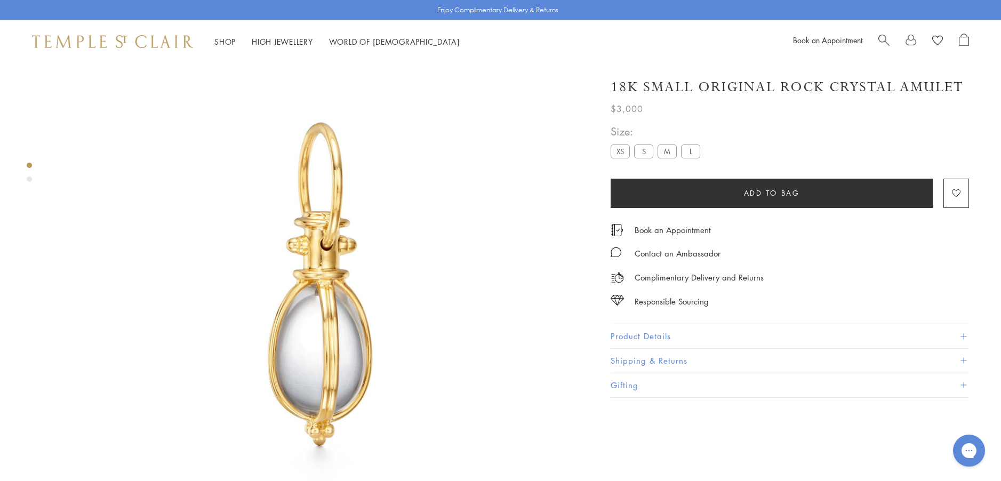
scroll to position [63, 0]
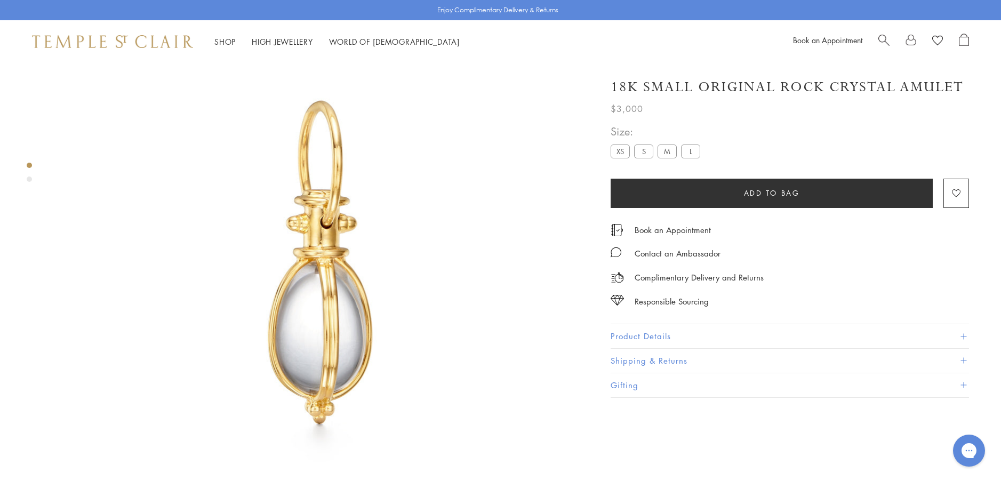
click at [650, 332] on button "Product Details" at bounding box center [790, 336] width 358 height 24
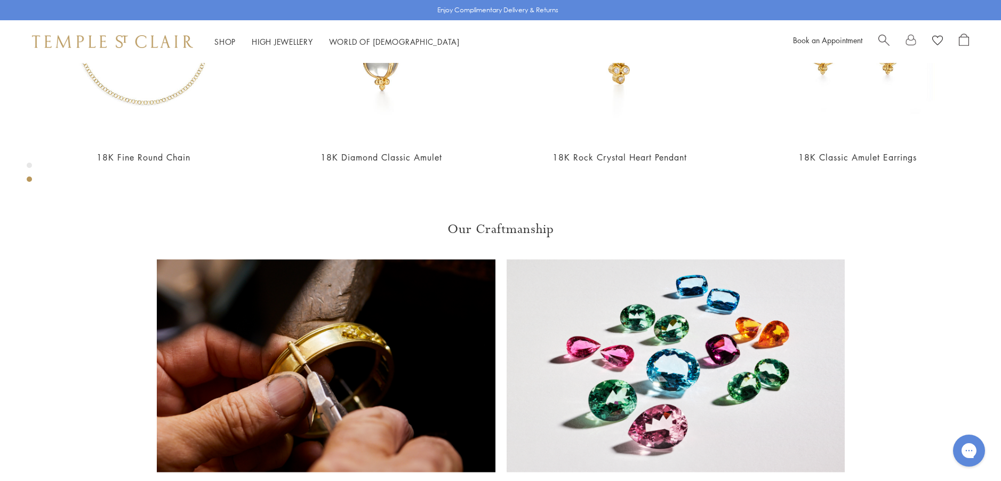
scroll to position [747, 0]
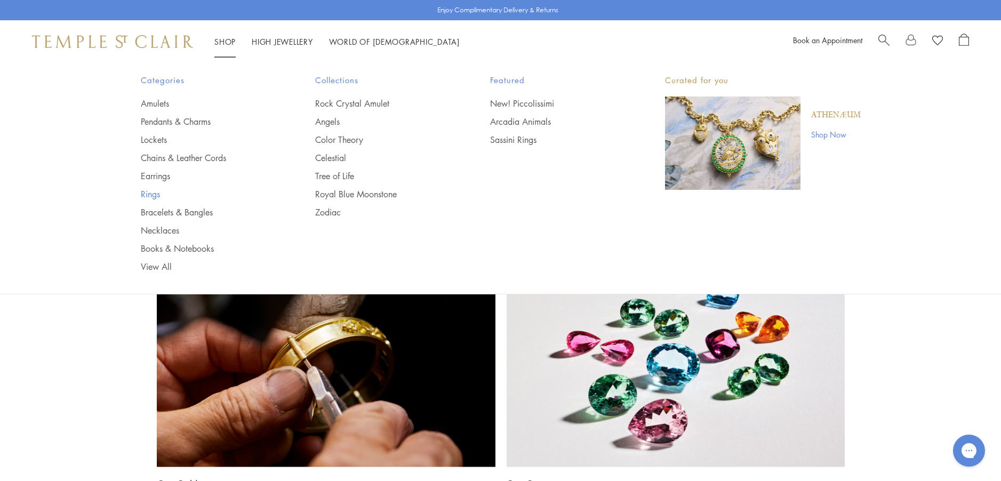
click at [148, 195] on link "Rings" at bounding box center [207, 194] width 132 height 12
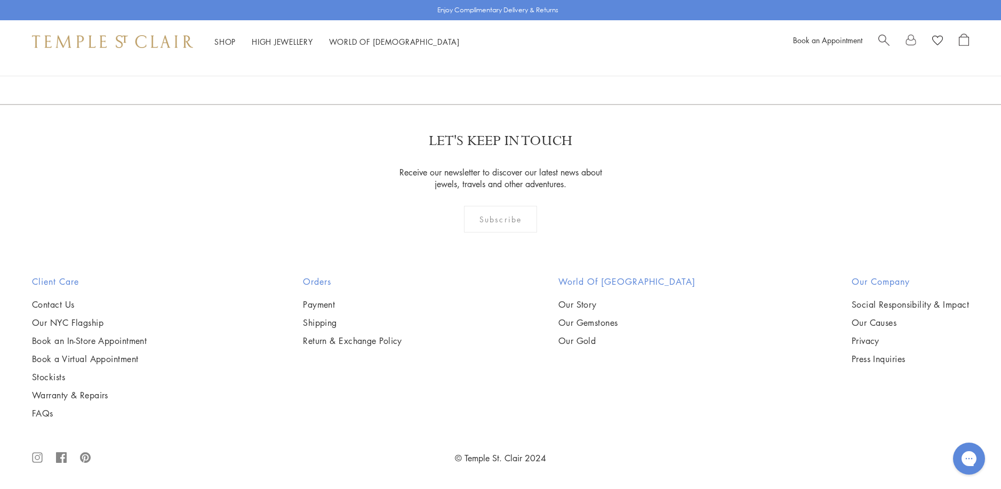
scroll to position [3840, 0]
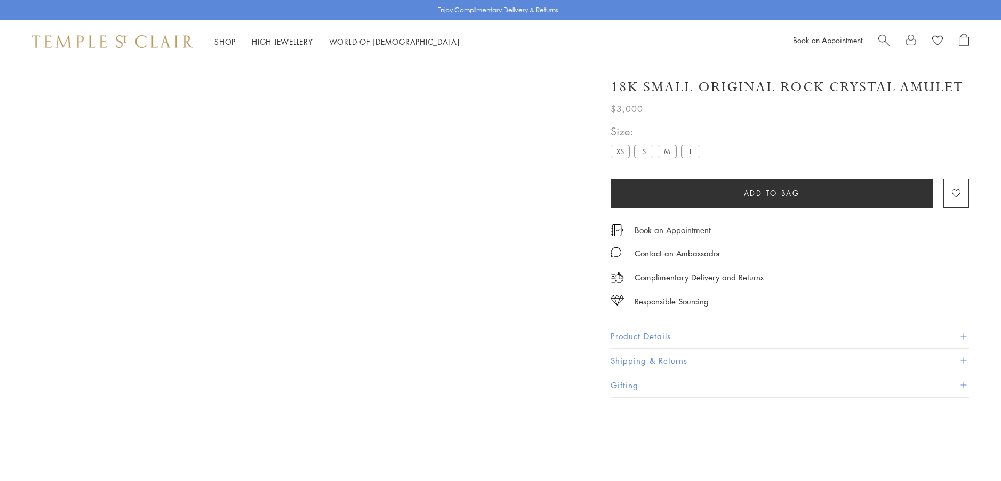
scroll to position [747, 0]
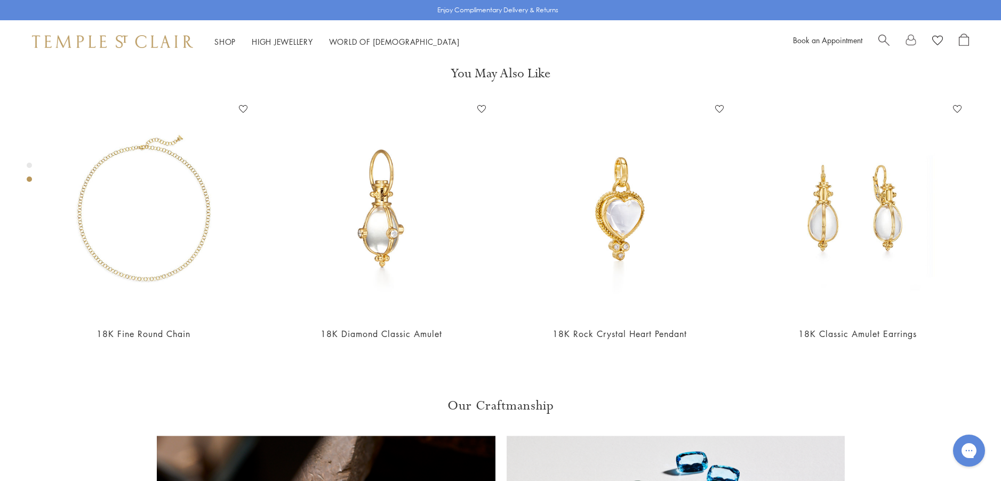
scroll to position [596, 0]
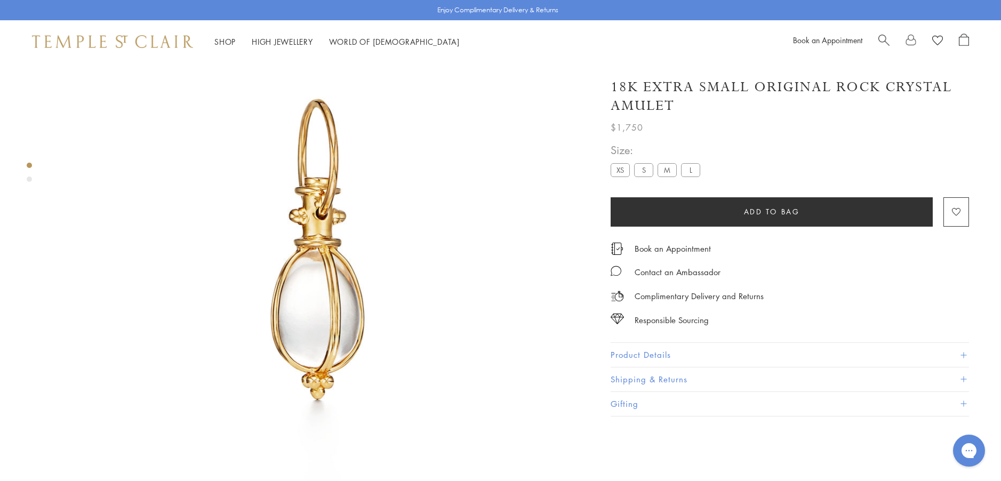
scroll to position [63, 0]
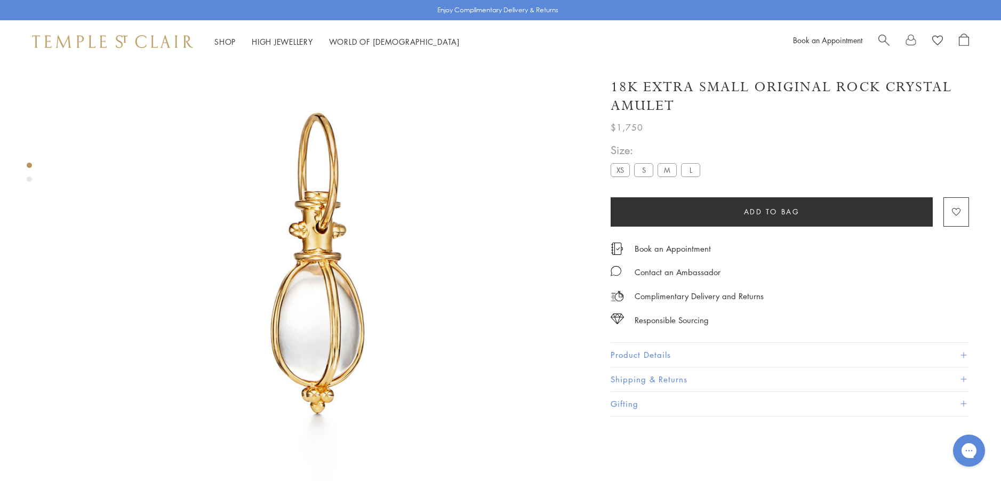
click at [654, 353] on button "Product Details" at bounding box center [790, 355] width 358 height 24
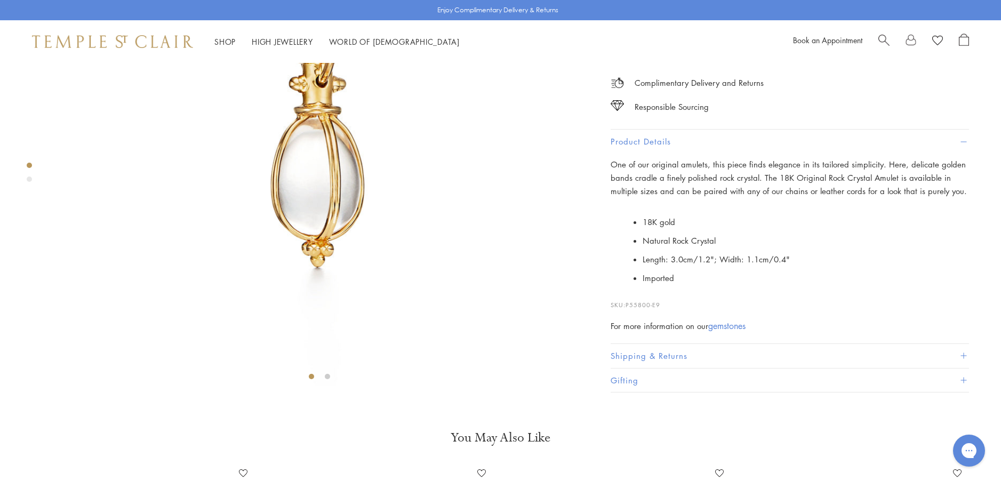
scroll to position [223, 0]
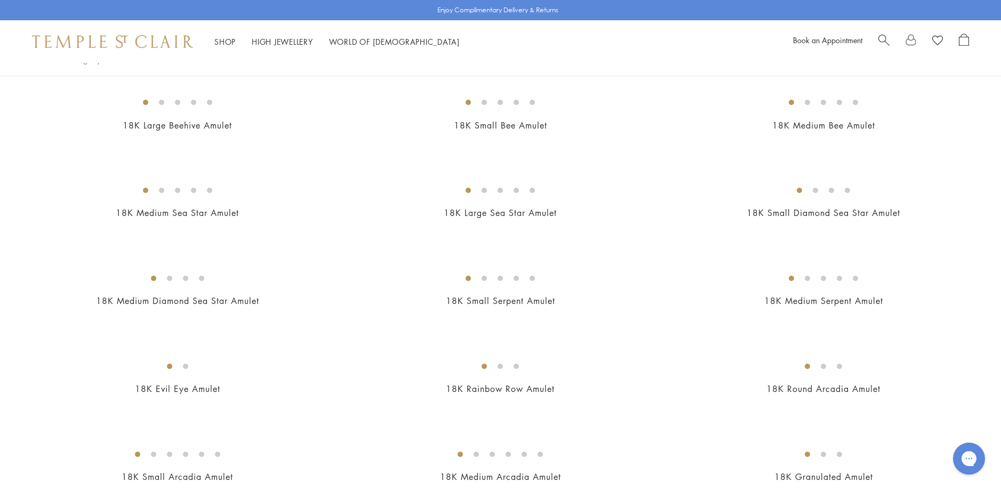
scroll to position [1493, 0]
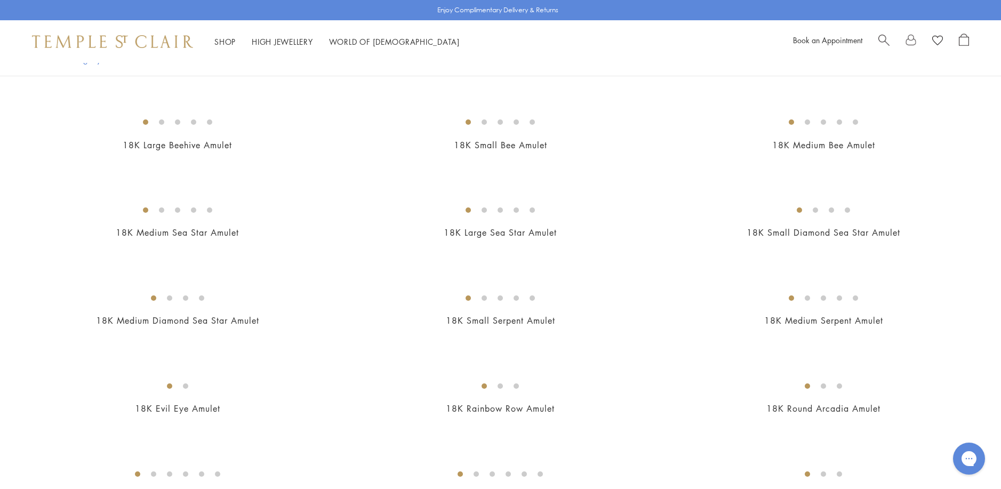
click at [0, 0] on img at bounding box center [0, 0] width 0 height 0
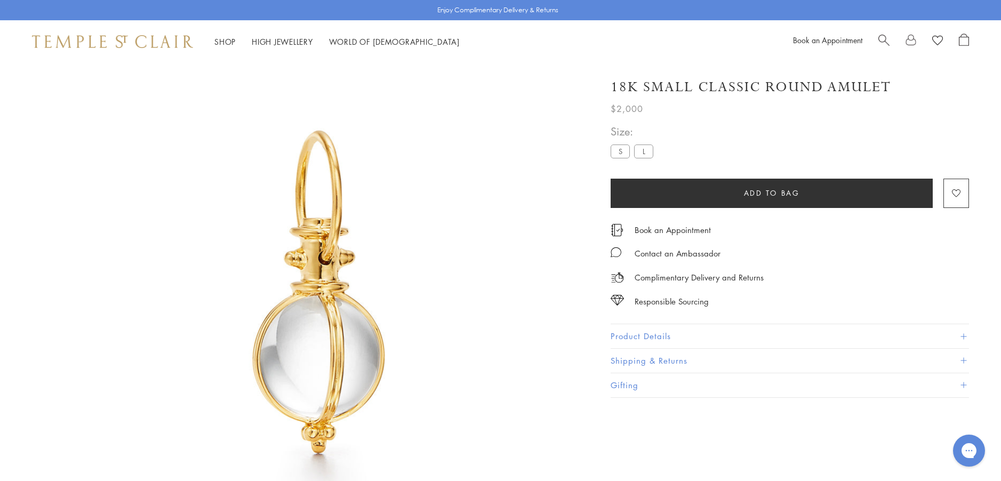
scroll to position [63, 0]
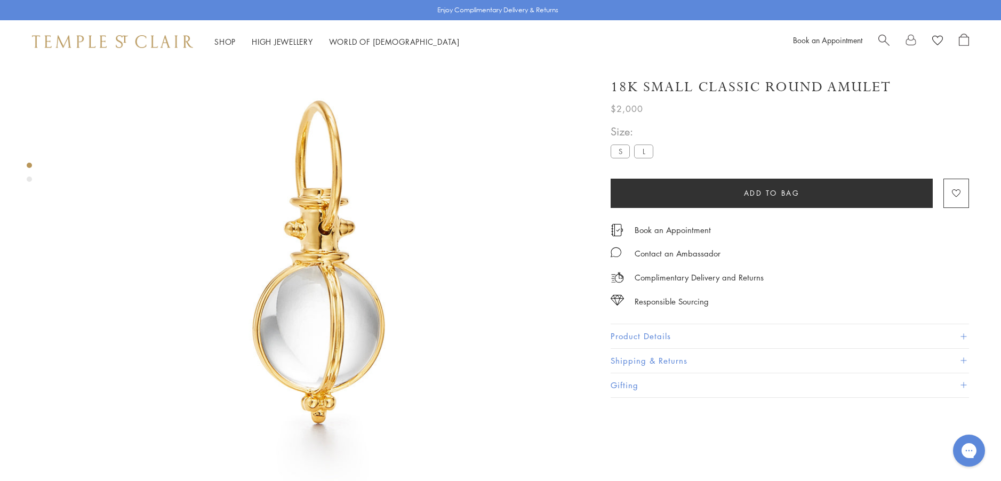
click at [634, 332] on button "Product Details" at bounding box center [790, 336] width 358 height 24
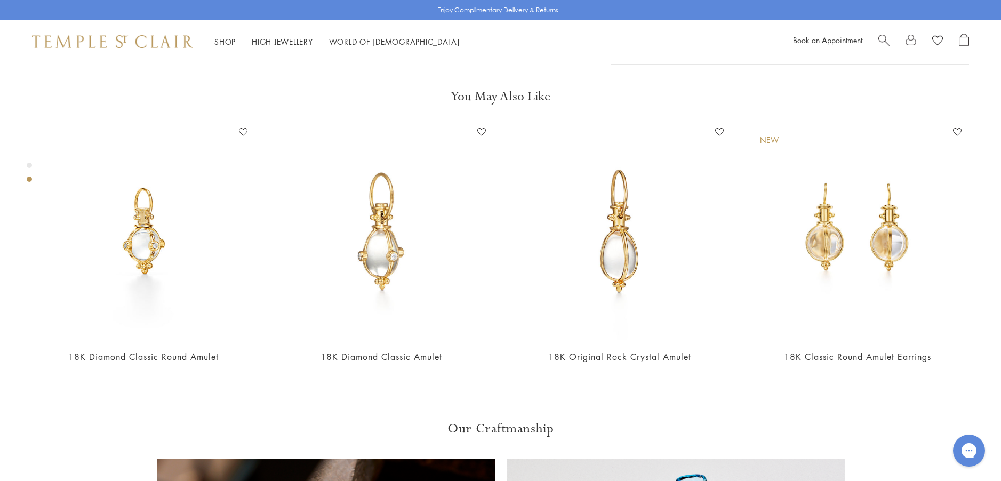
scroll to position [596, 0]
